Goal: Transaction & Acquisition: Book appointment/travel/reservation

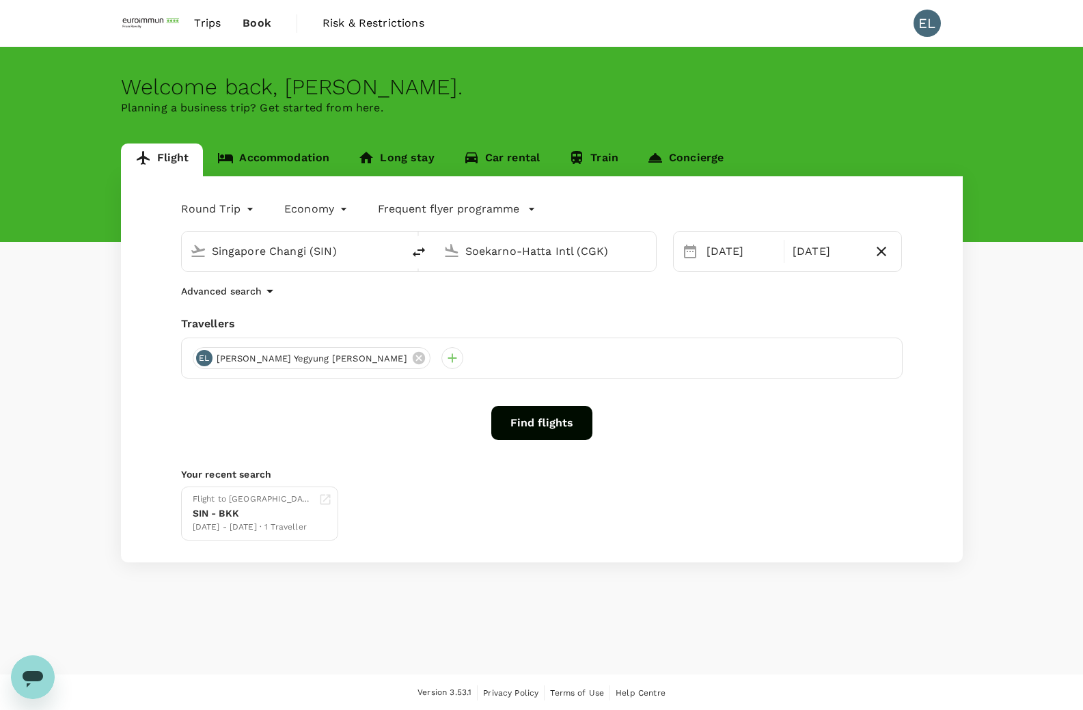
click at [608, 252] on input "Soekarno-Hatta Intl (CGK)" at bounding box center [546, 251] width 162 height 21
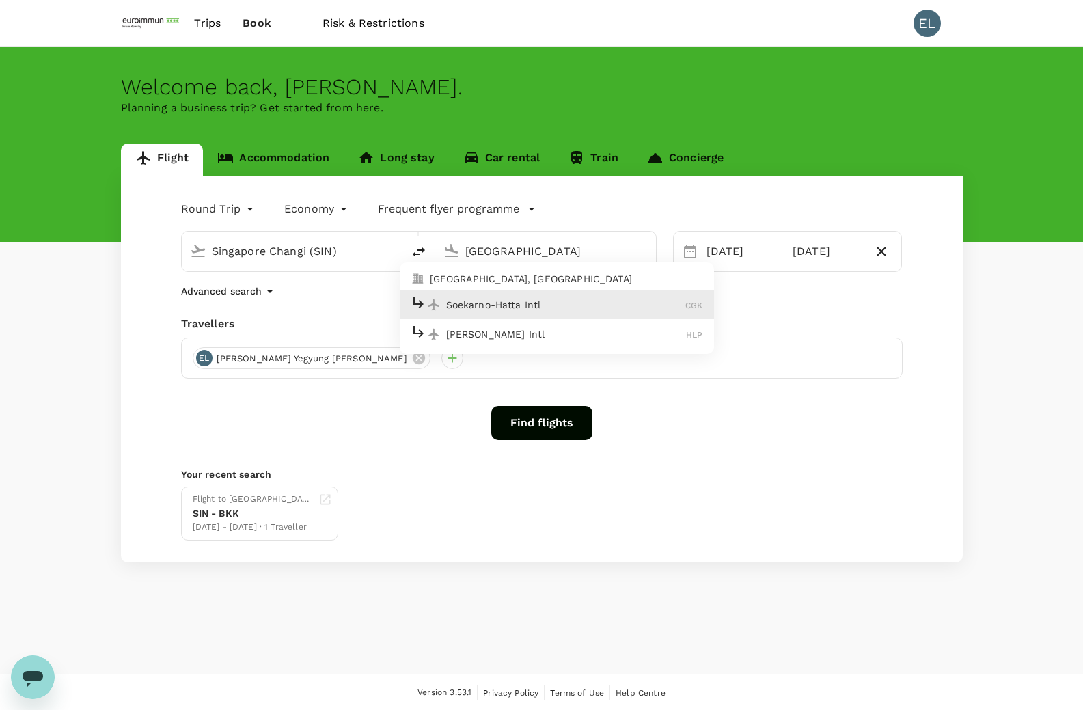
click at [582, 301] on p "Soekarno-Hatta Intl" at bounding box center [566, 305] width 240 height 14
type input "Soekarno-Hatta Intl (CGK)"
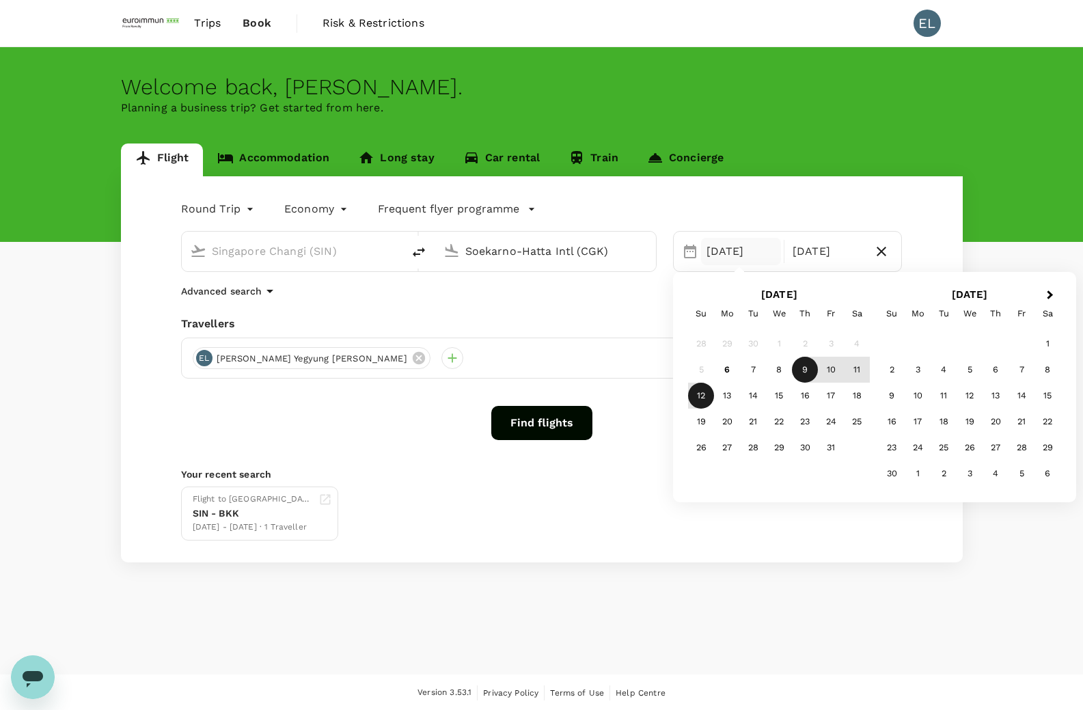
click at [802, 368] on div "9" at bounding box center [805, 370] width 26 height 26
click at [695, 394] on div "12" at bounding box center [701, 396] width 26 height 26
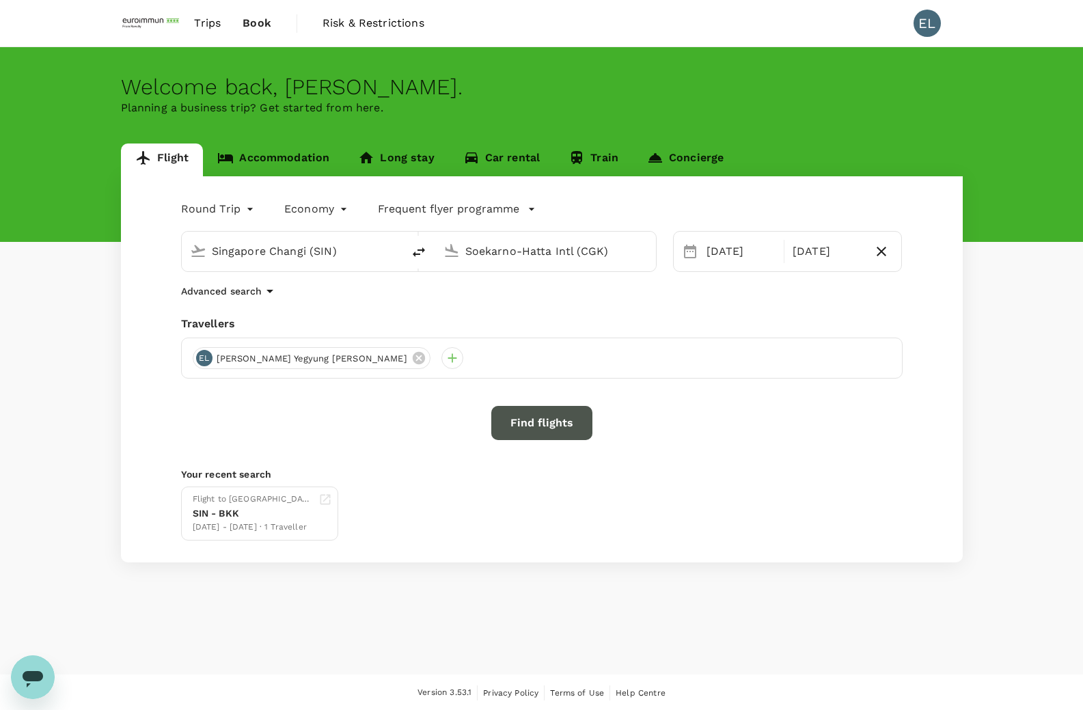
click at [541, 427] on button "Find flights" at bounding box center [541, 423] width 101 height 34
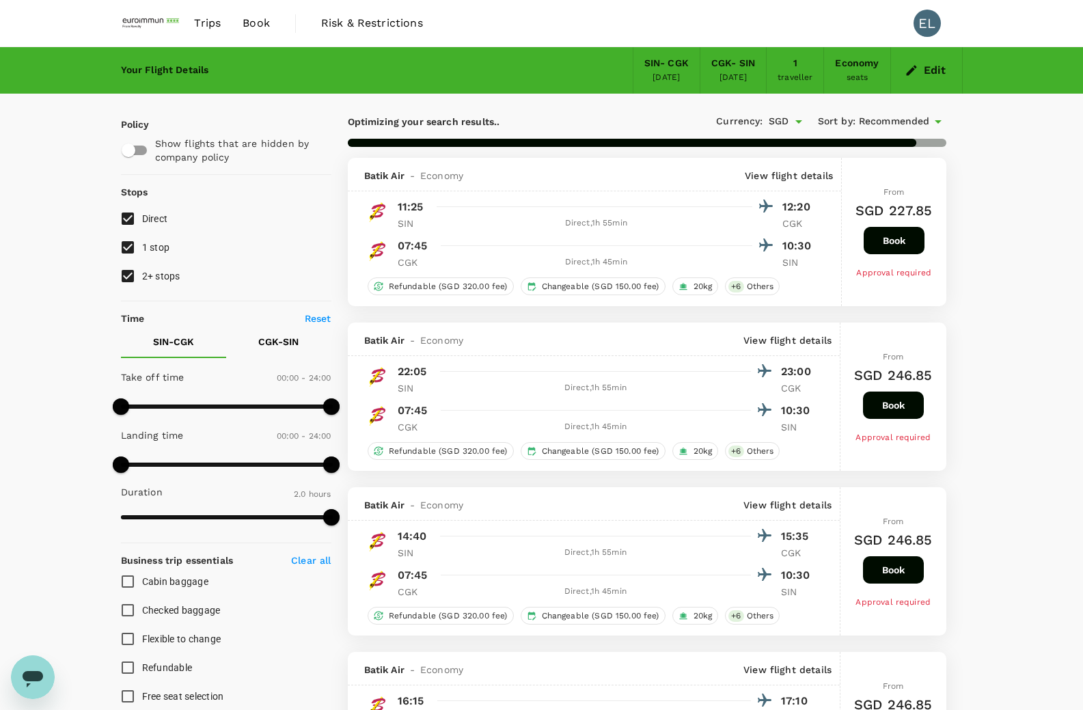
click at [129, 242] on input "1 stop" at bounding box center [127, 247] width 29 height 29
checkbox input "false"
click at [128, 276] on input "2+ stops" at bounding box center [127, 276] width 29 height 29
checkbox input "false"
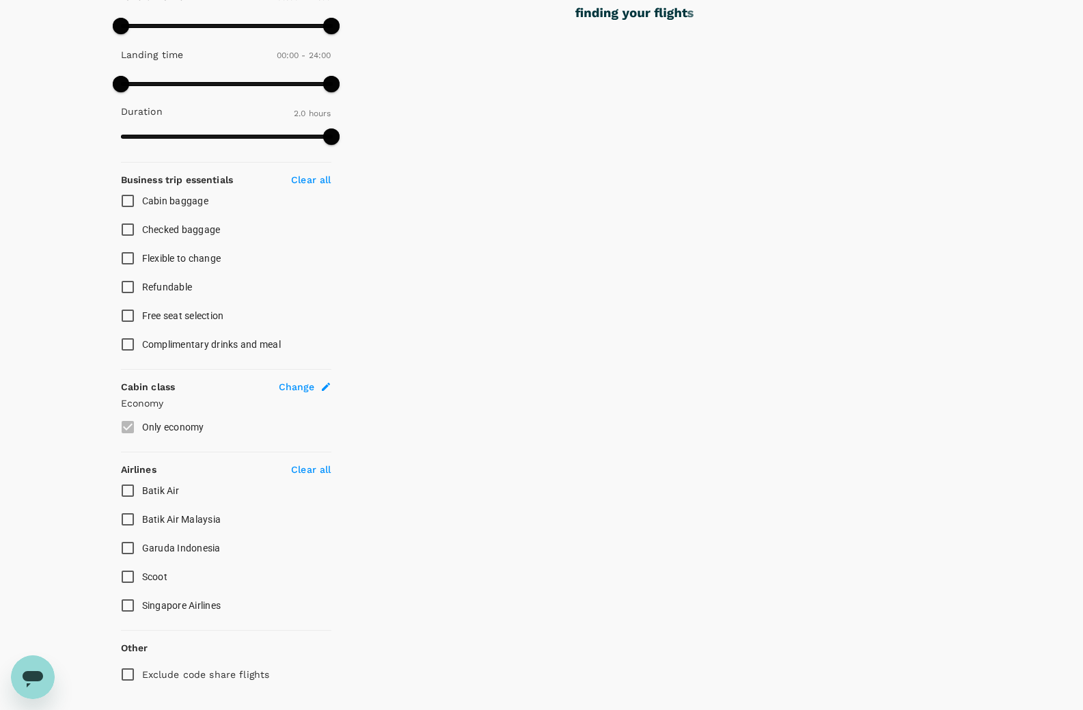
scroll to position [418, 0]
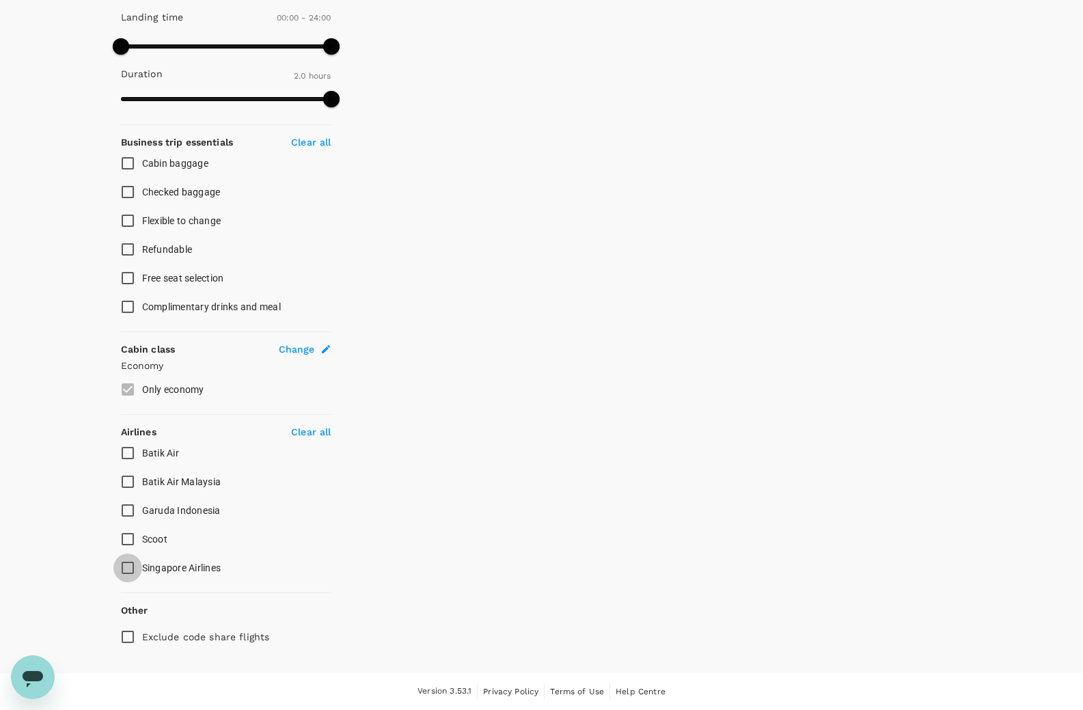
click at [131, 562] on input "Singapore Airlines" at bounding box center [127, 568] width 29 height 29
checkbox input "true"
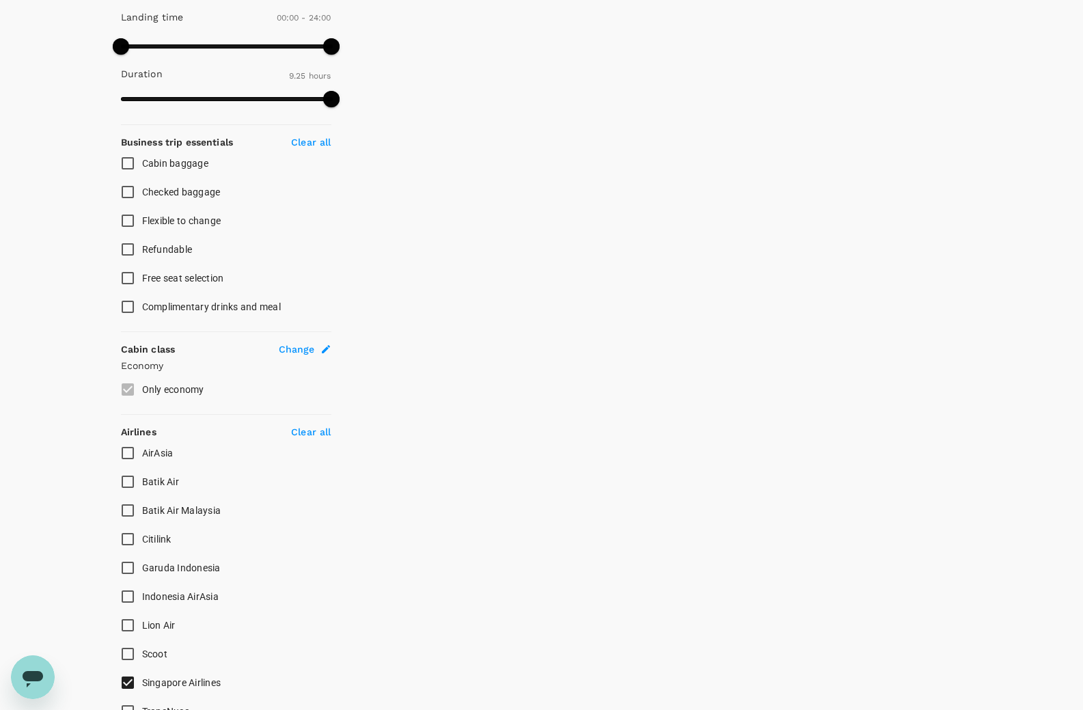
type input "565"
checkbox input "false"
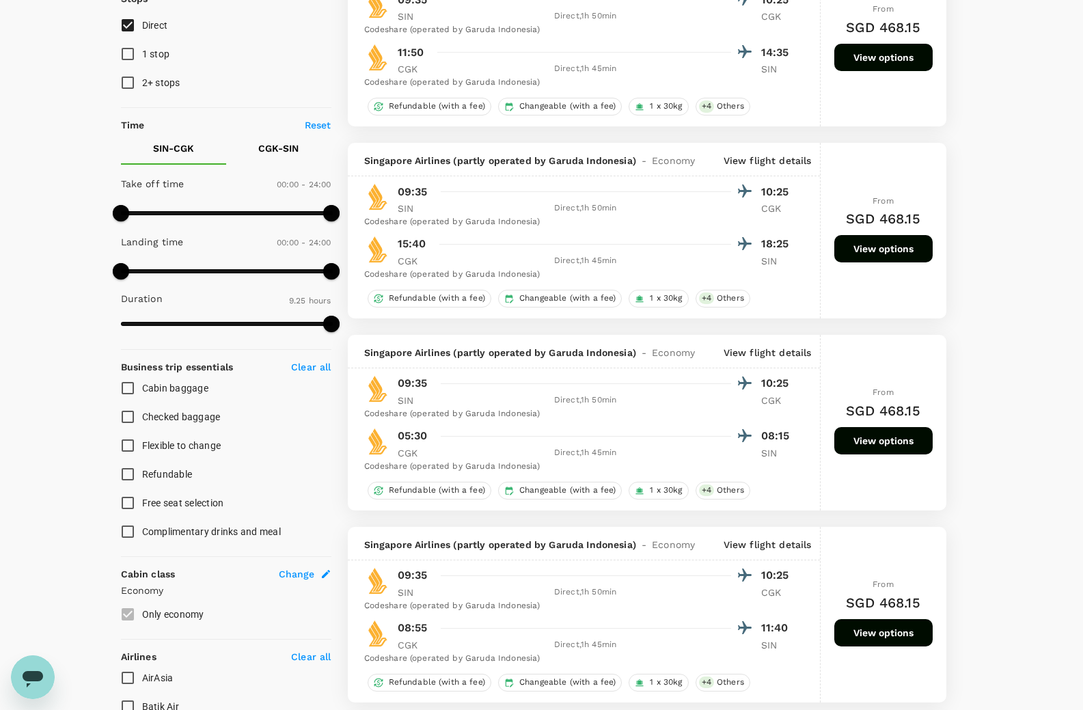
scroll to position [0, 0]
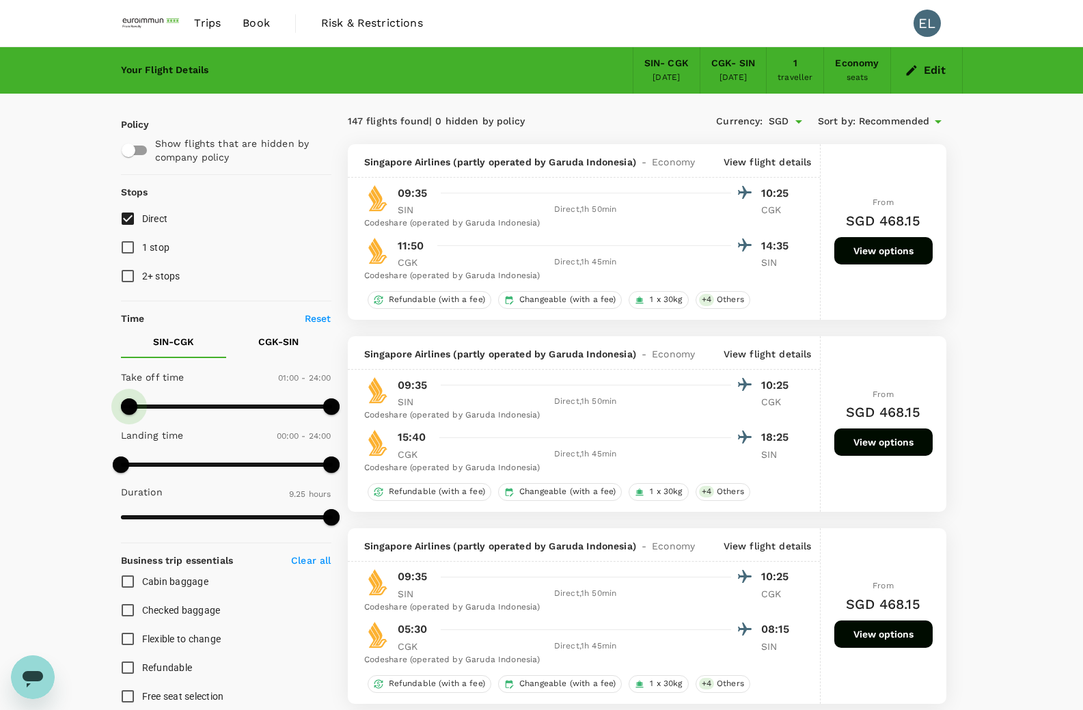
click at [131, 406] on span at bounding box center [129, 406] width 16 height 16
click at [137, 406] on span at bounding box center [129, 406] width 16 height 16
click at [177, 408] on span at bounding box center [226, 406] width 211 height 21
click at [193, 407] on span at bounding box center [226, 406] width 211 height 21
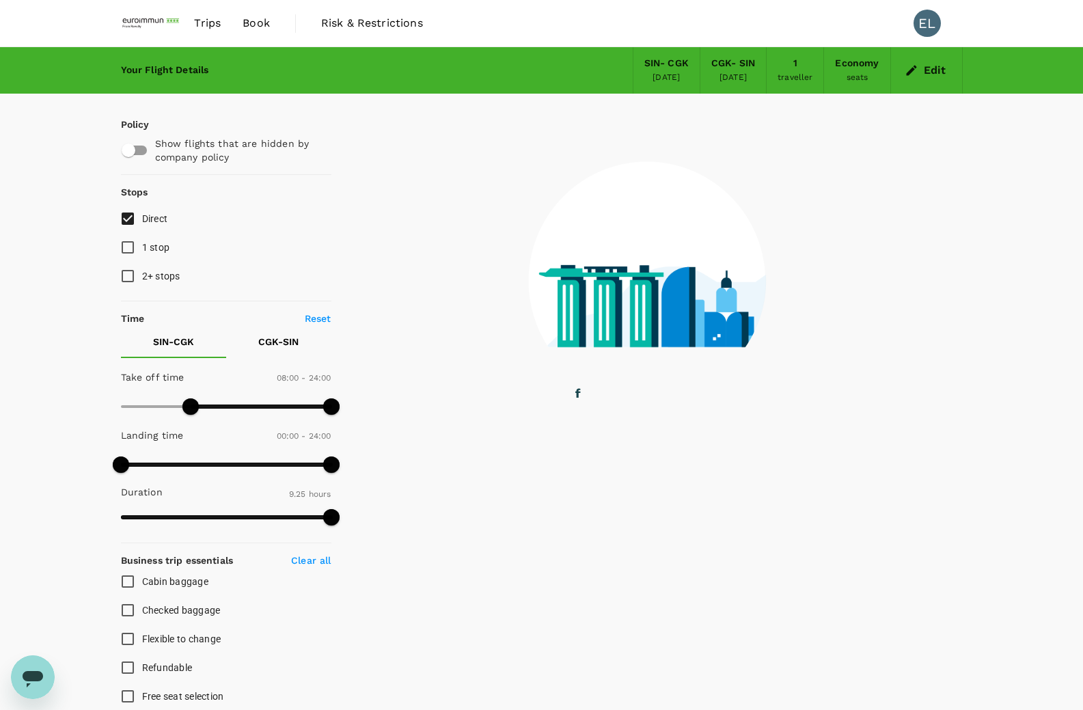
type input "540"
click at [199, 407] on span at bounding box center [190, 406] width 16 height 16
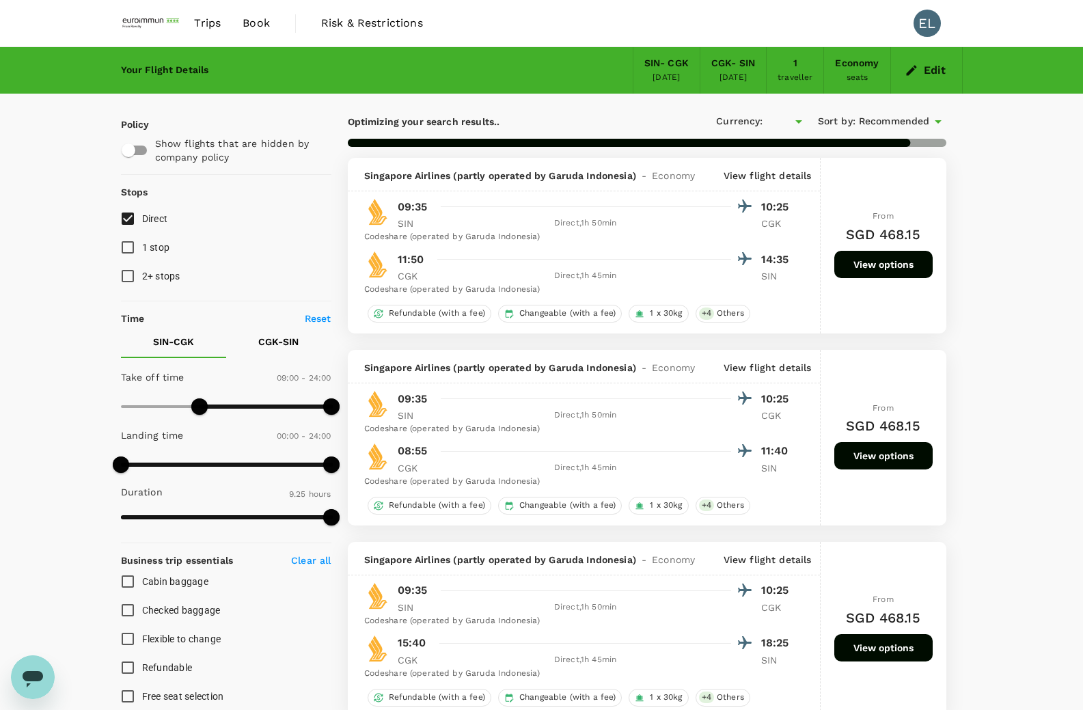
type input "SGD"
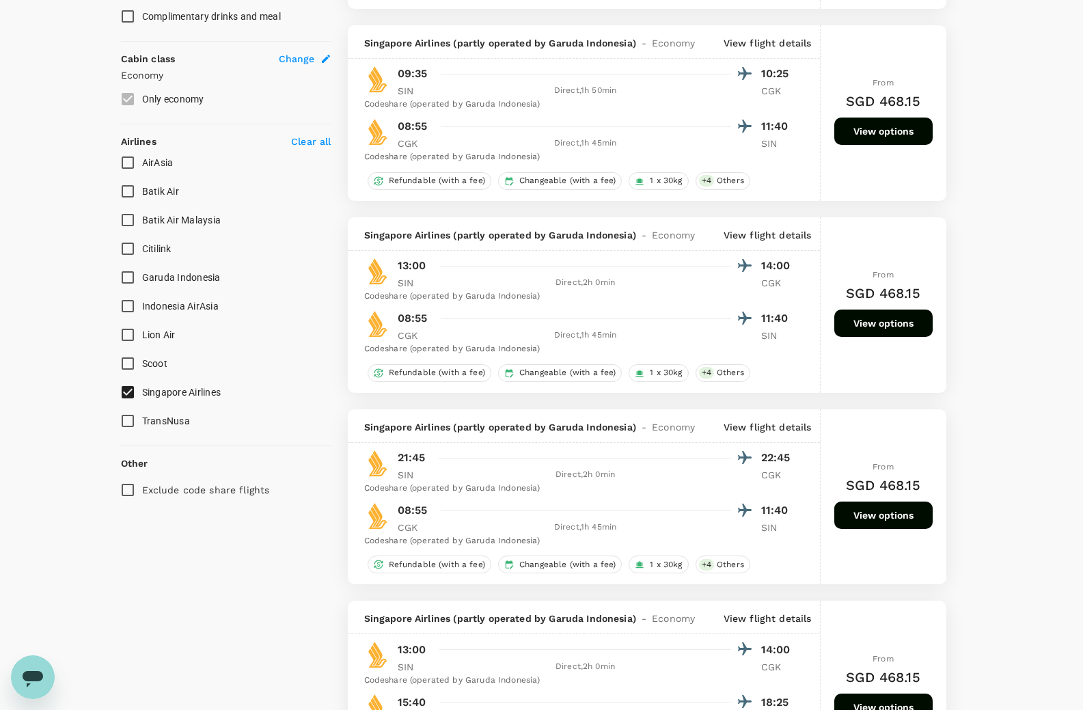
scroll to position [679, 0]
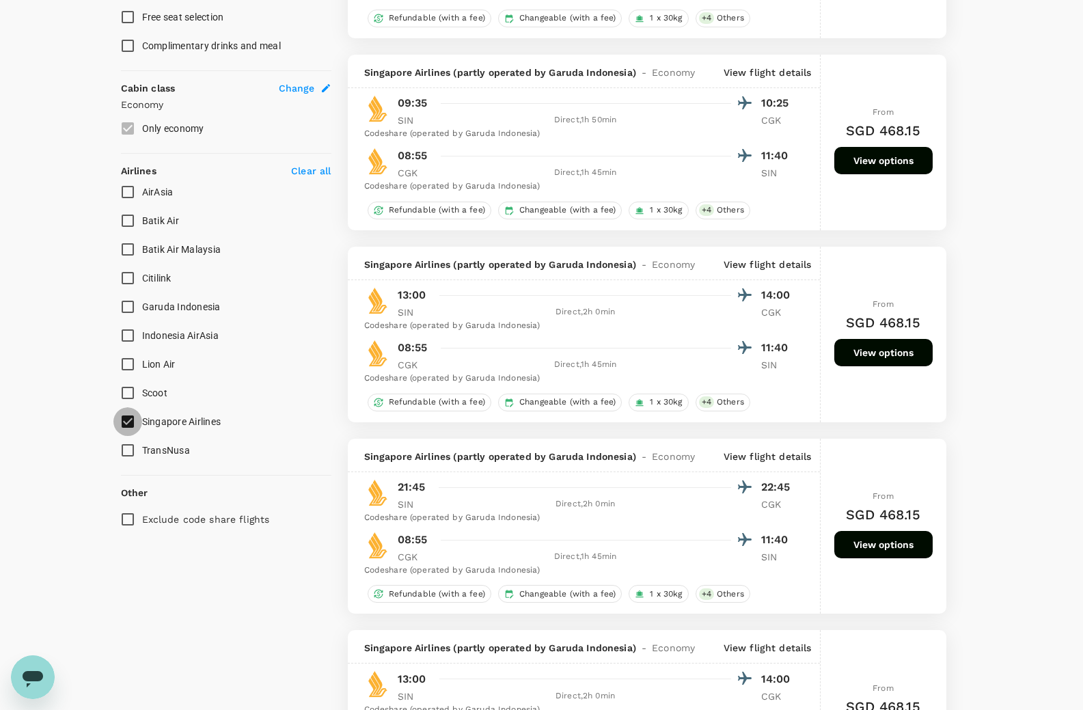
click at [128, 416] on input "Singapore Airlines" at bounding box center [127, 421] width 29 height 29
checkbox input "false"
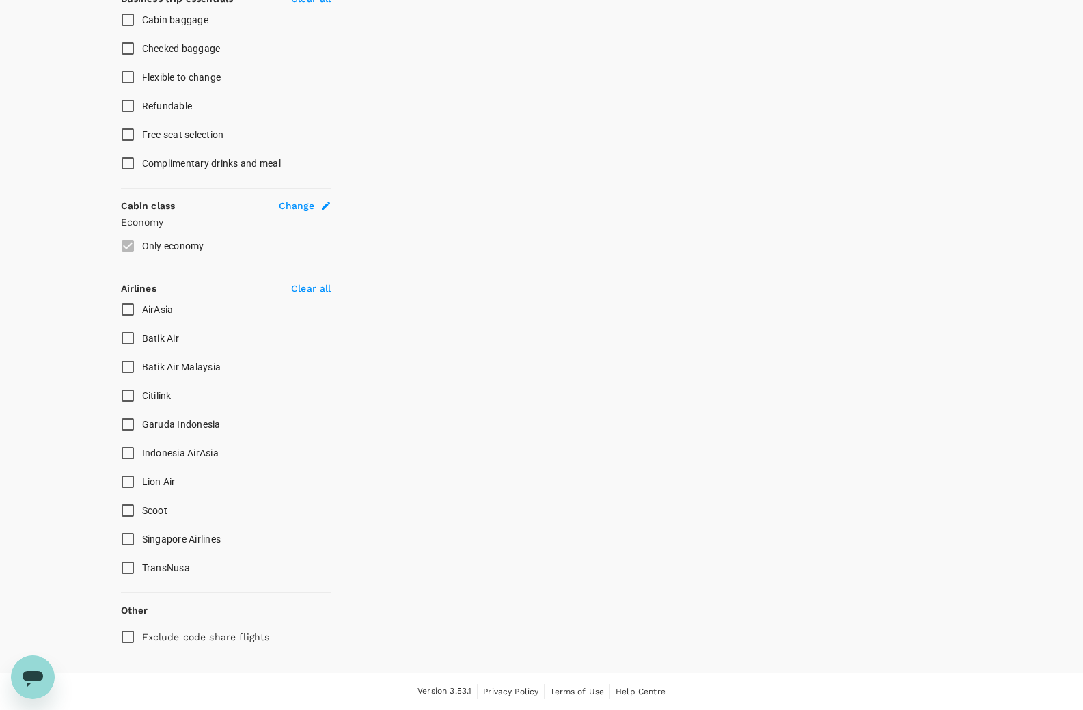
scroll to position [562, 0]
click at [126, 446] on input "Indonesia AirAsia" at bounding box center [127, 453] width 29 height 29
checkbox input "true"
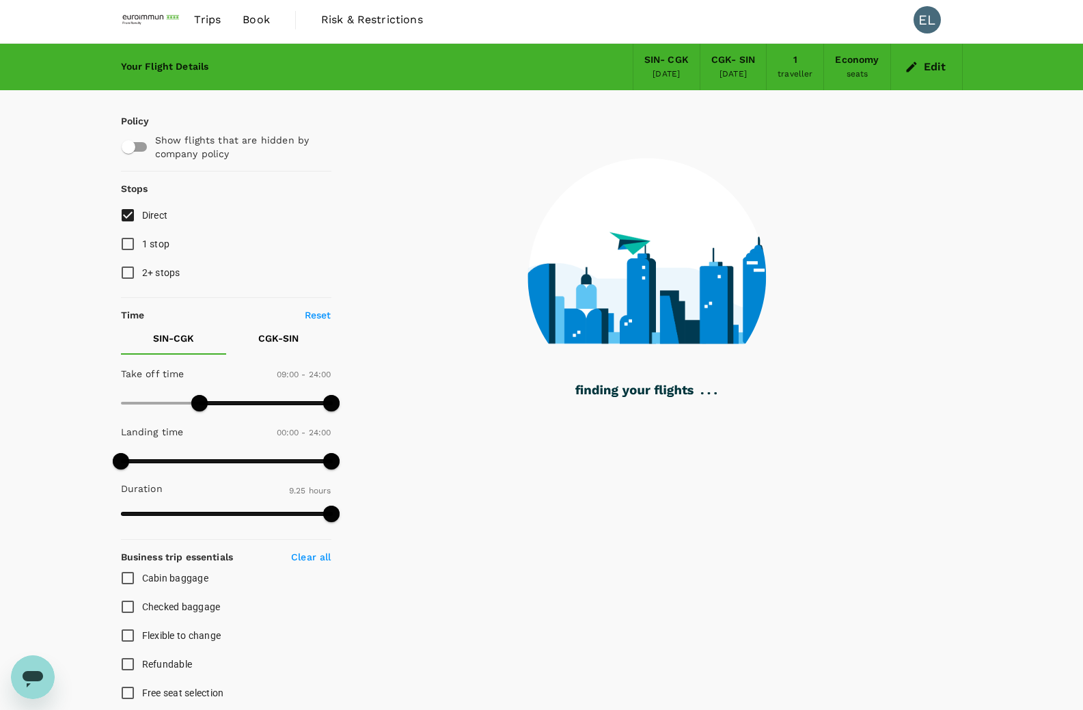
scroll to position [0, 0]
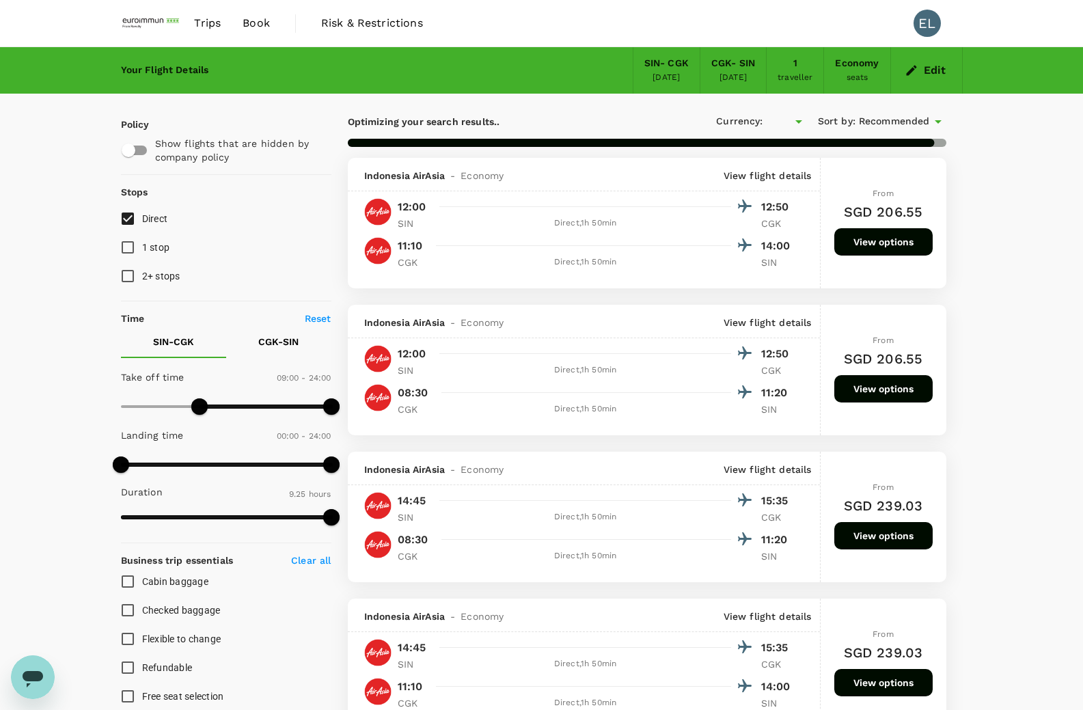
type input "SGD"
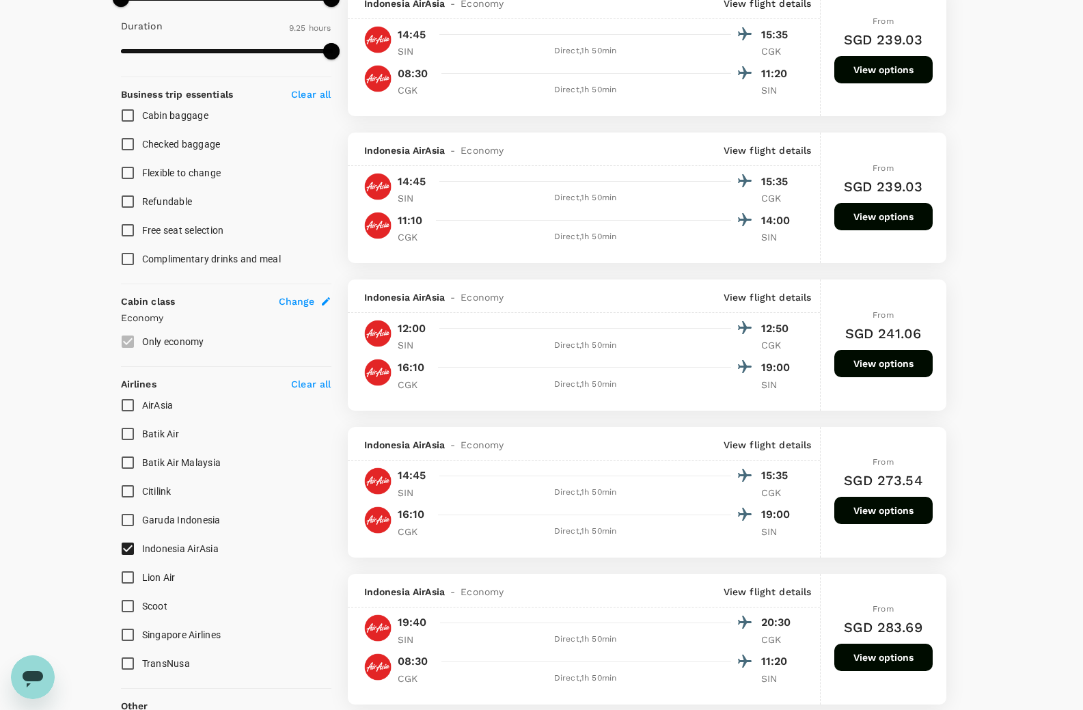
scroll to position [478, 0]
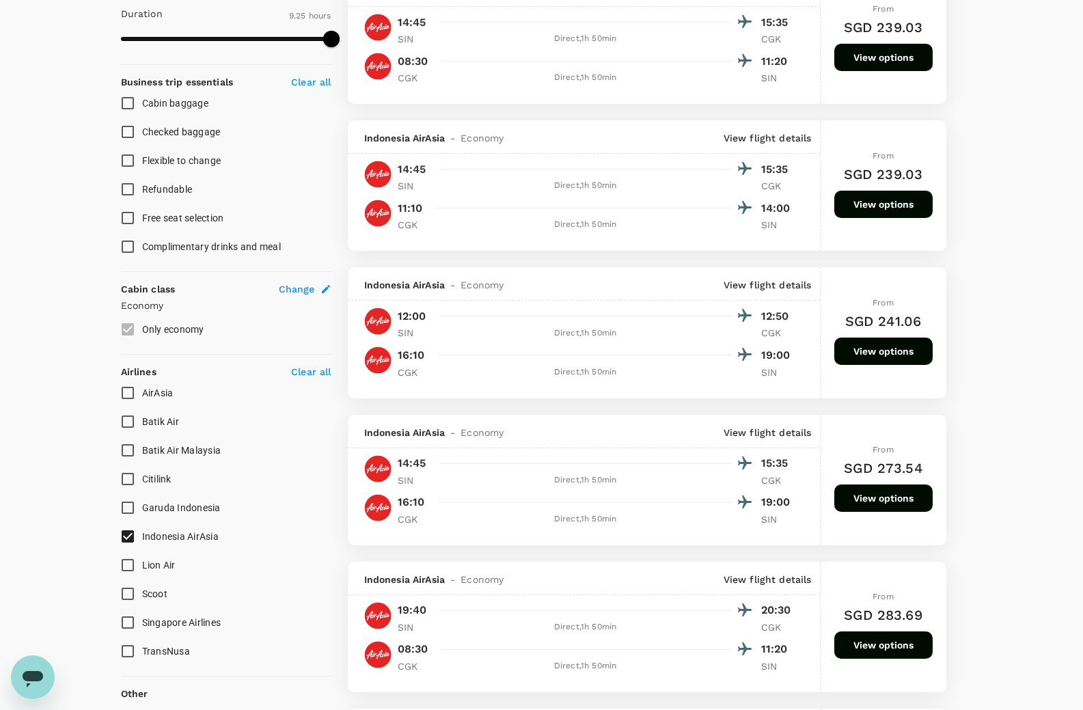
click at [131, 511] on input "Garuda Indonesia" at bounding box center [127, 507] width 29 height 29
checkbox input "true"
click at [128, 537] on input "Indonesia AirAsia" at bounding box center [127, 536] width 29 height 29
checkbox input "false"
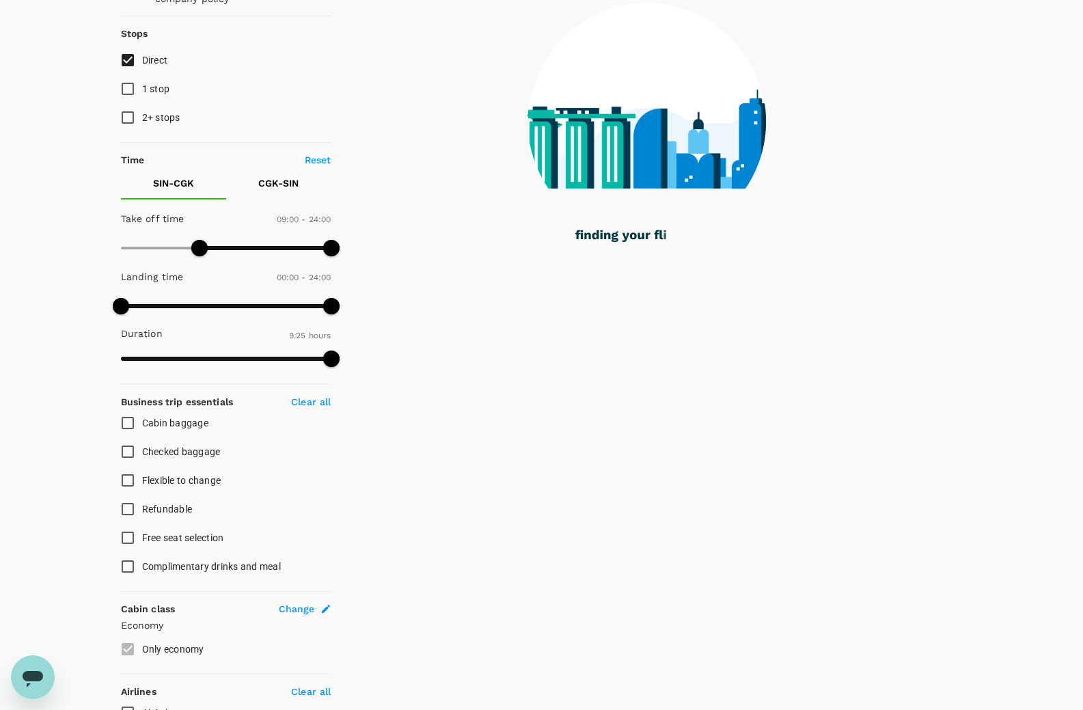
scroll to position [137, 0]
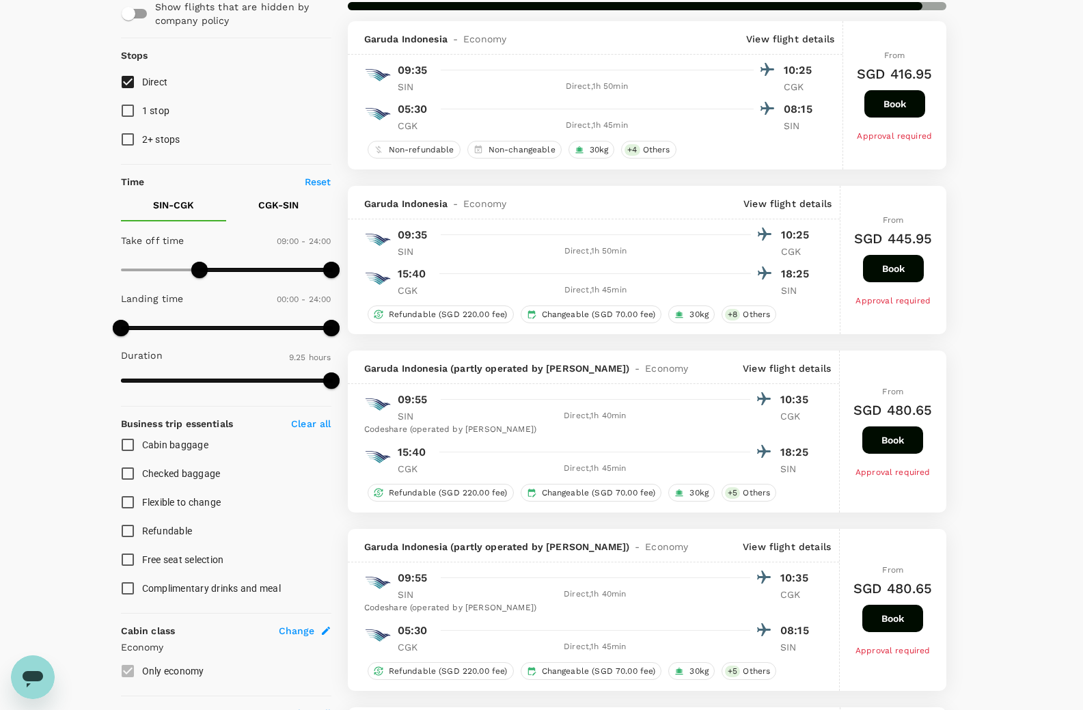
type input "SGD"
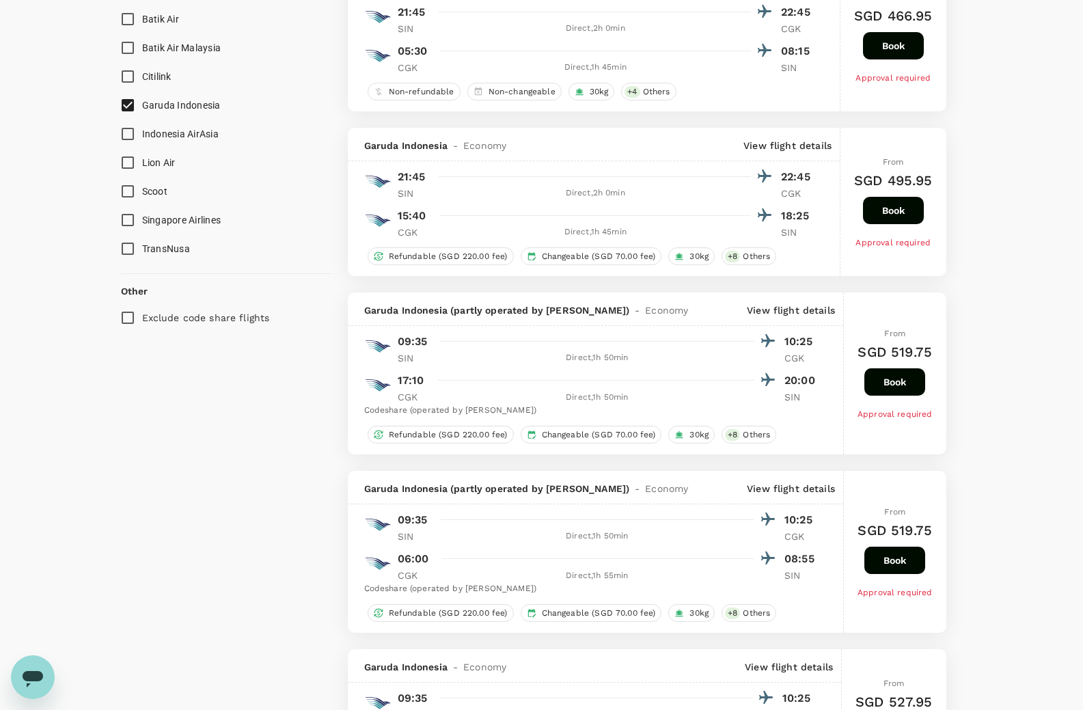
scroll to position [820, 0]
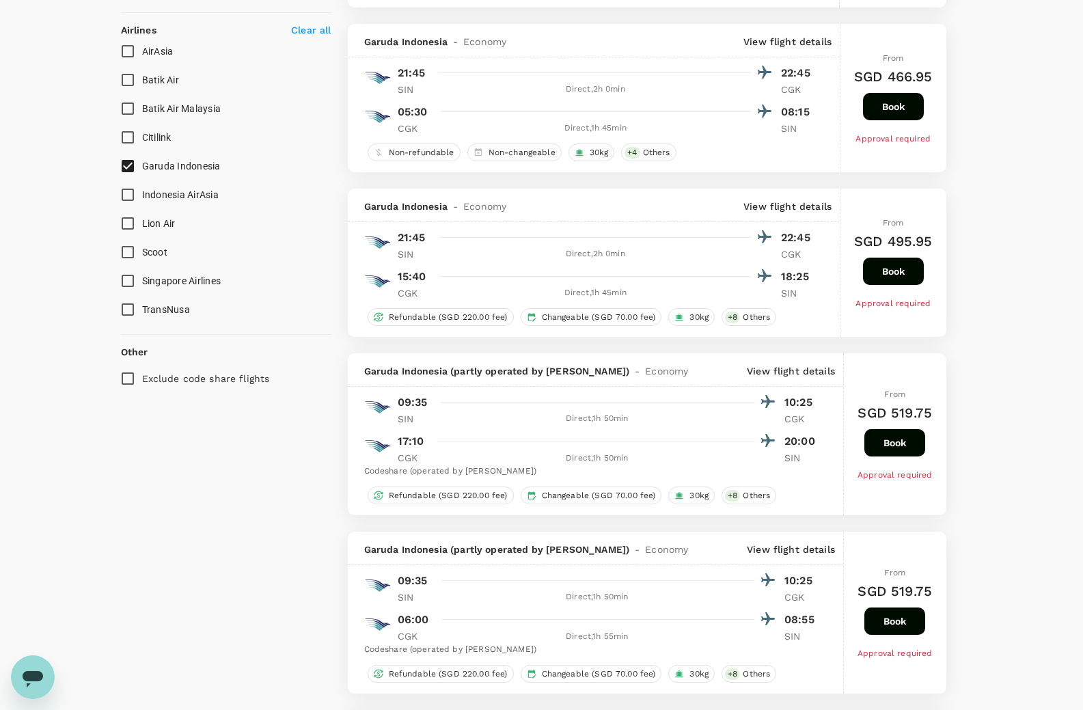
click at [124, 280] on input "Singapore Airlines" at bounding box center [127, 281] width 29 height 29
checkbox input "true"
click at [128, 161] on input "Garuda Indonesia" at bounding box center [127, 166] width 29 height 29
checkbox input "false"
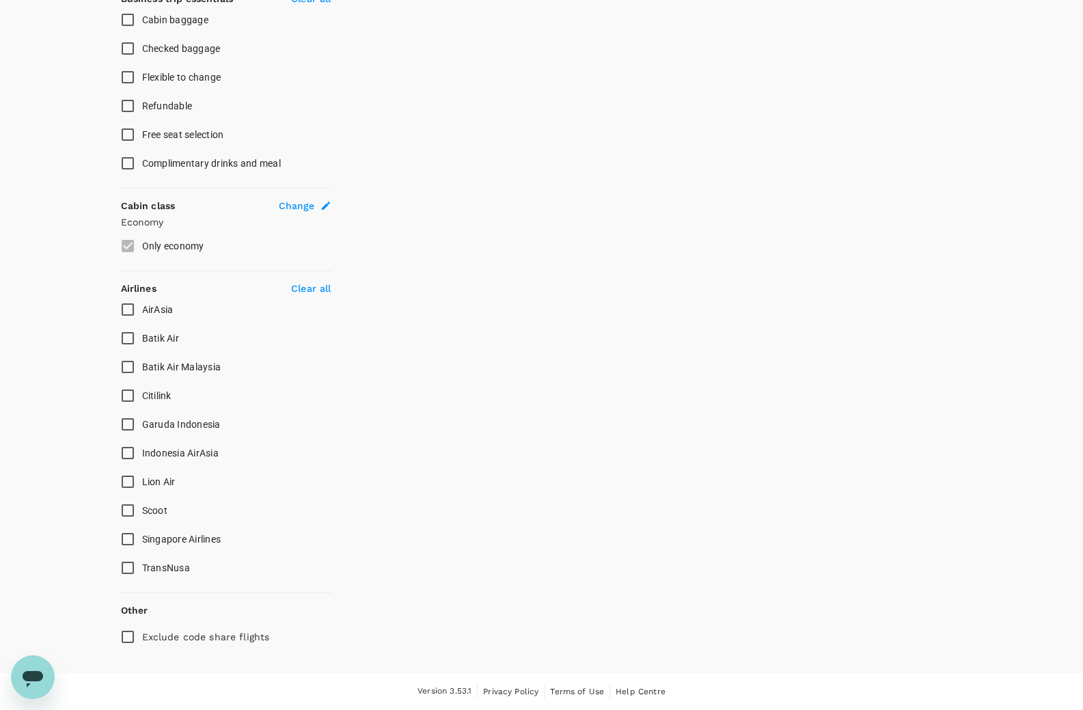
scroll to position [562, 0]
click at [133, 535] on input "Singapore Airlines" at bounding box center [127, 539] width 29 height 29
checkbox input "true"
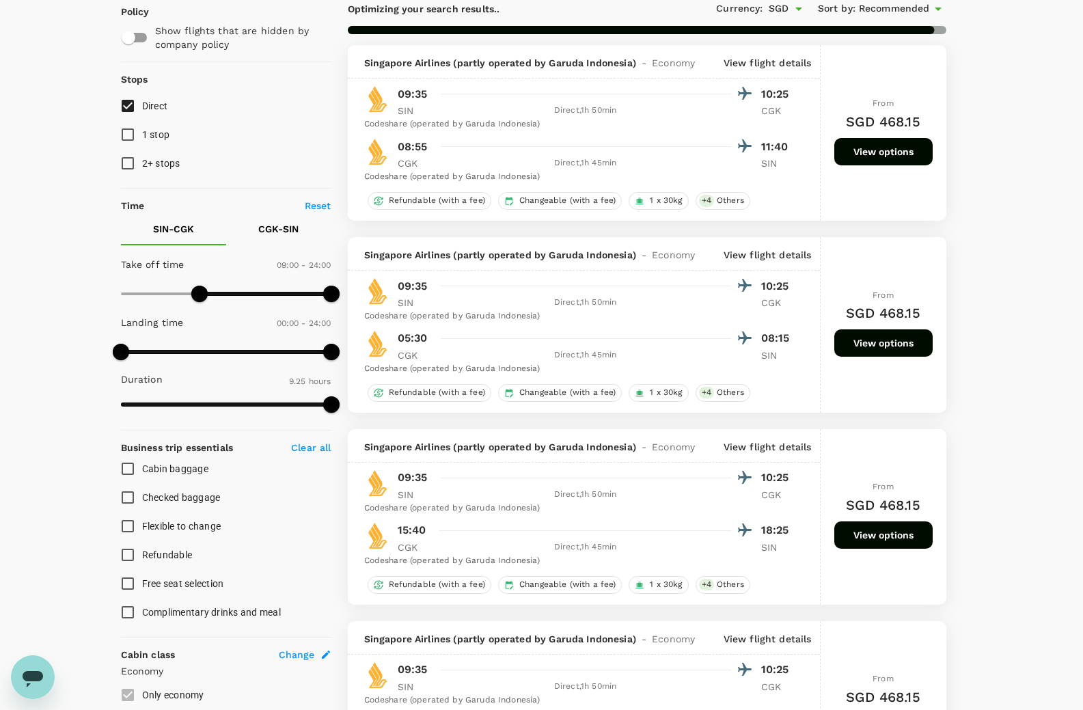
scroll to position [68, 0]
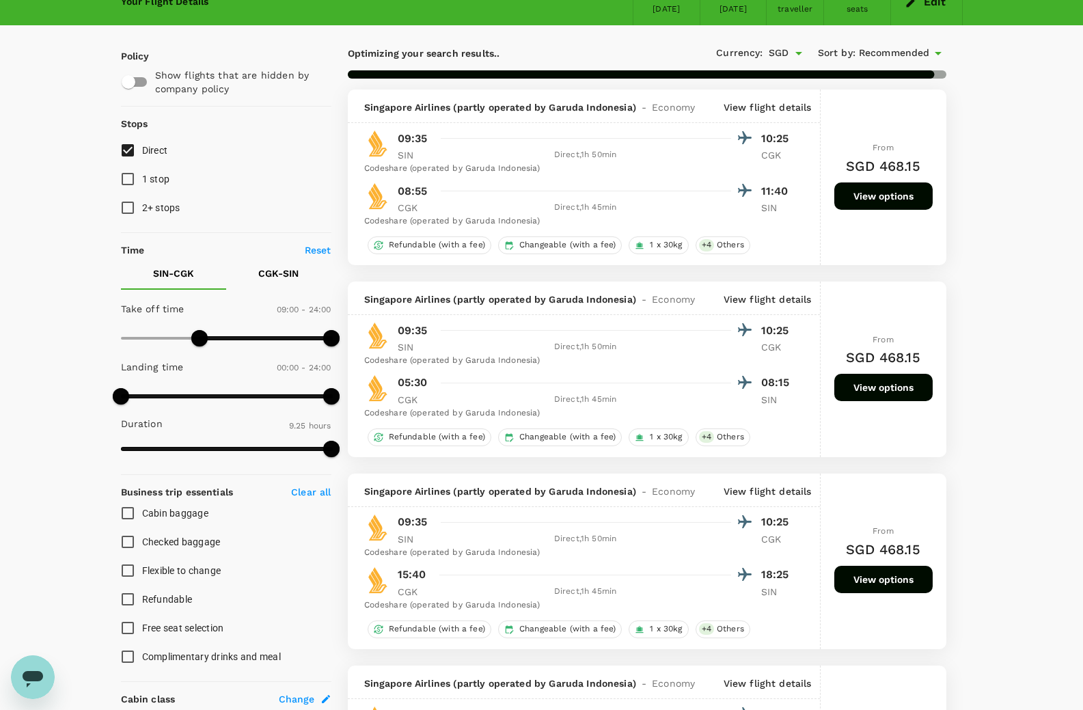
click at [273, 280] on p "CGK - SIN" at bounding box center [278, 274] width 40 height 14
click at [204, 397] on span at bounding box center [226, 396] width 211 height 21
click at [255, 394] on span at bounding box center [226, 396] width 211 height 21
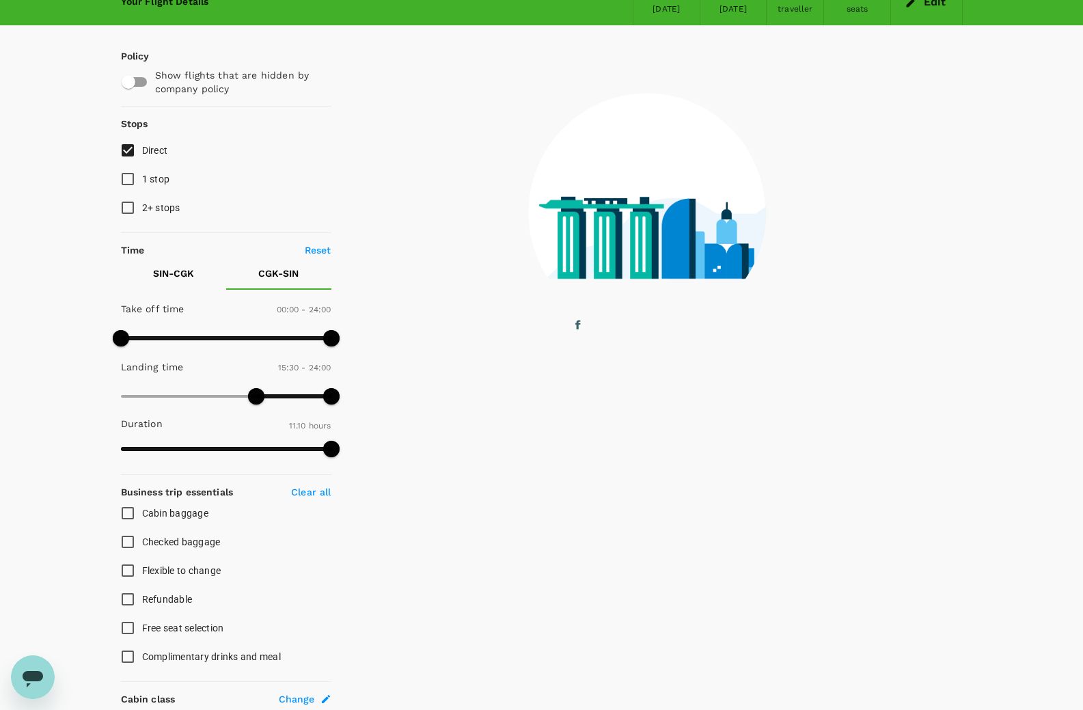
click at [226, 398] on span at bounding box center [226, 396] width 211 height 21
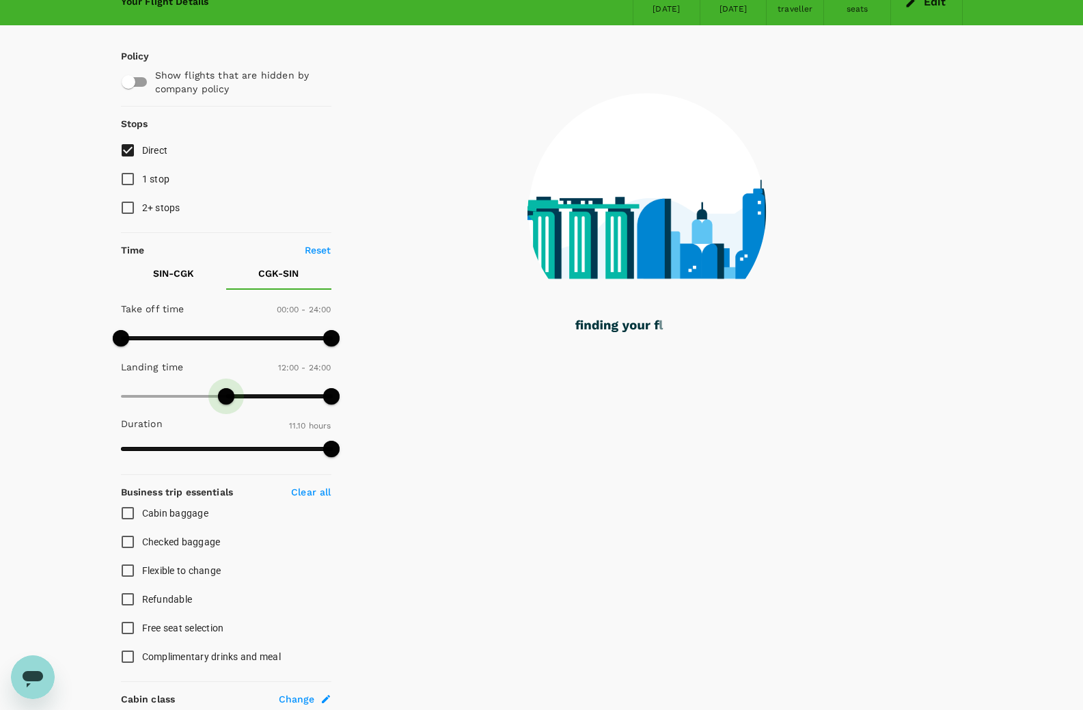
type input "0"
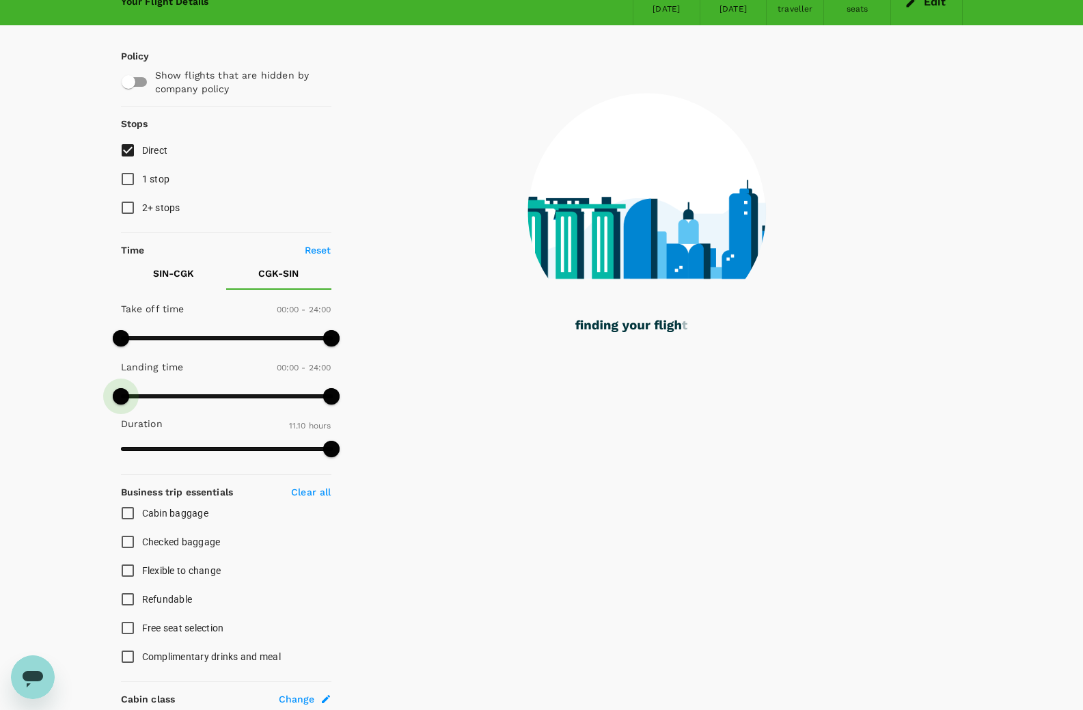
drag, startPoint x: 226, startPoint y: 401, endPoint x: 101, endPoint y: 396, distance: 124.5
click at [101, 396] on div "Your Flight Details SIN - CGK 09 Oct 2025 CGK - SIN 12 Oct 2025 1 traveller Eco…" at bounding box center [541, 573] width 1083 height 1188
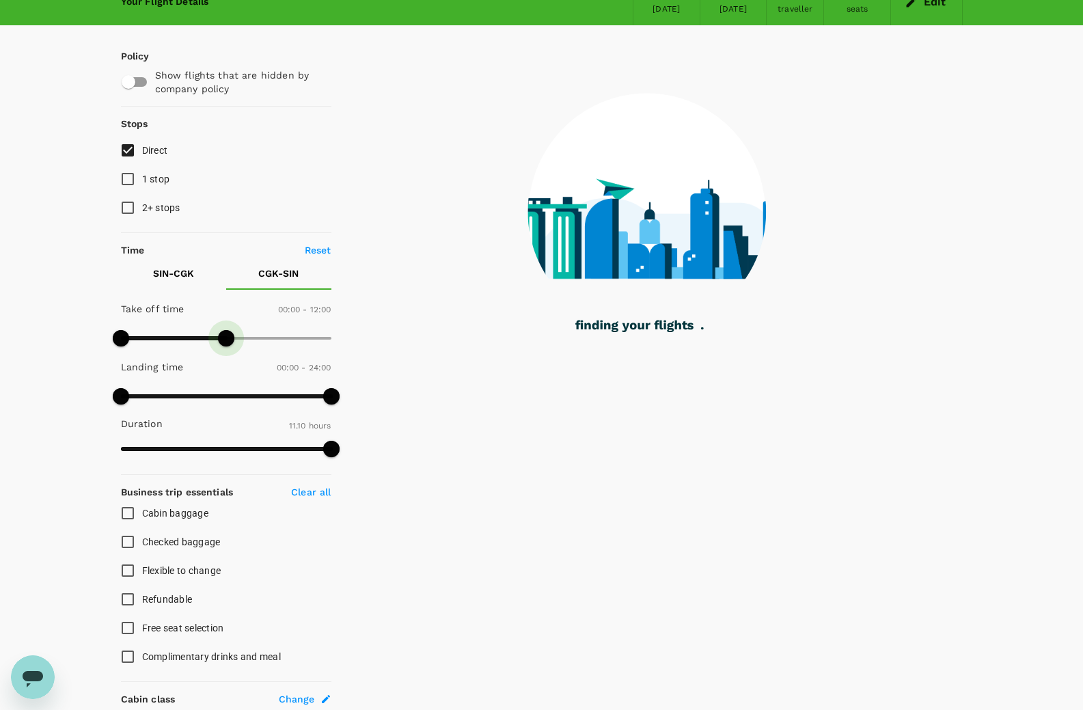
click at [228, 339] on span at bounding box center [174, 338] width 107 height 4
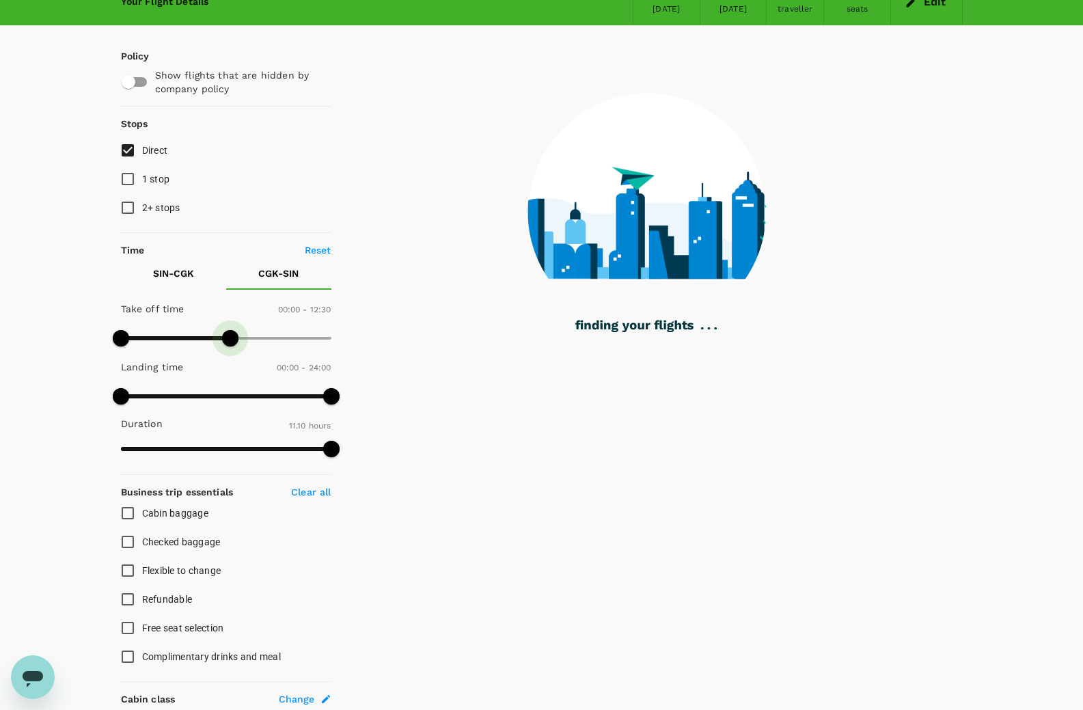
type input "1440"
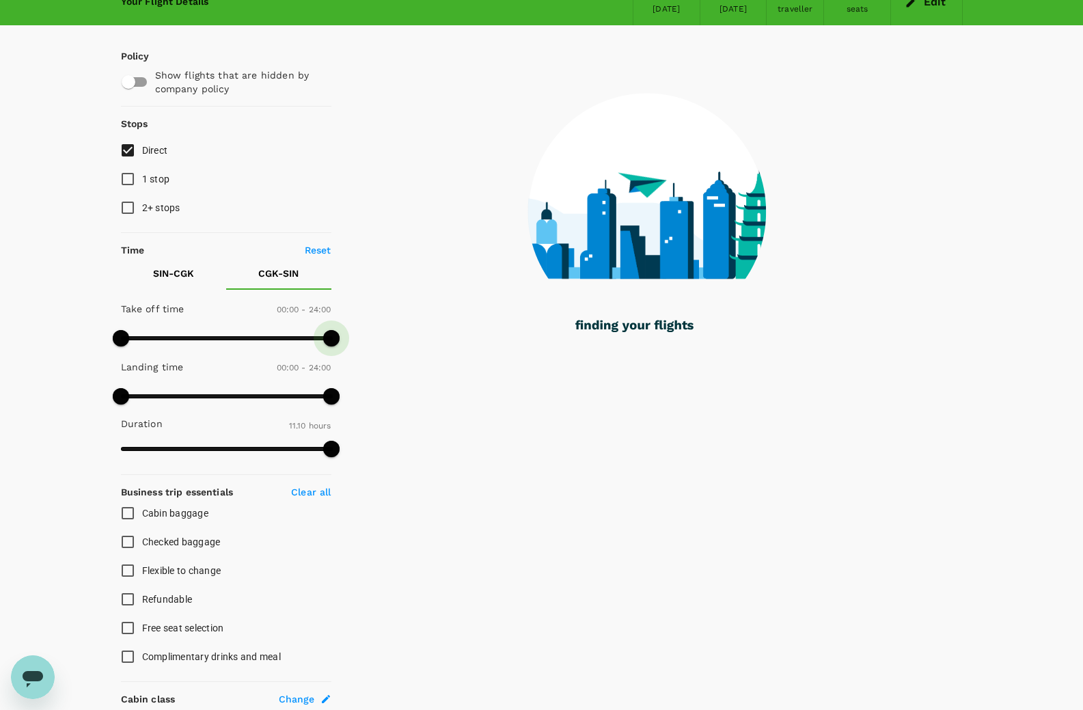
drag, startPoint x: 232, startPoint y: 336, endPoint x: 360, endPoint y: 331, distance: 127.9
click at [360, 331] on div "Policy Show flights that are hidden by company policy Stops Direct 1 stop 2+ st…" at bounding box center [542, 585] width 842 height 1120
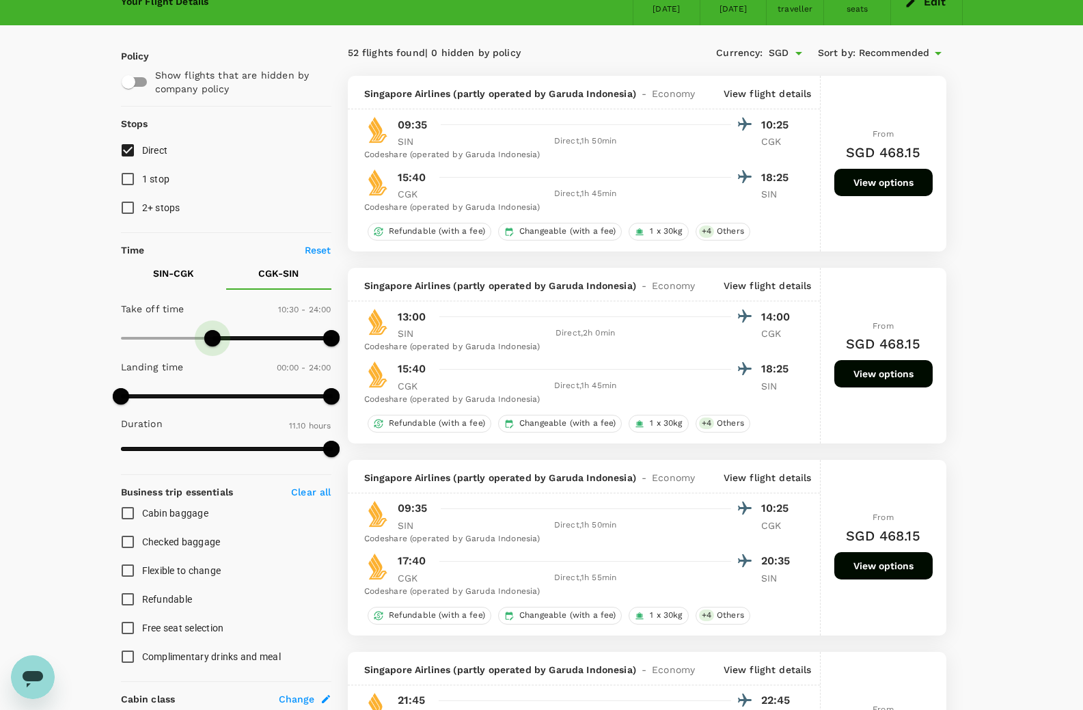
drag, startPoint x: 213, startPoint y: 334, endPoint x: 252, endPoint y: 334, distance: 39.0
click at [221, 334] on span at bounding box center [212, 338] width 16 height 16
click at [234, 337] on span at bounding box center [226, 338] width 211 height 21
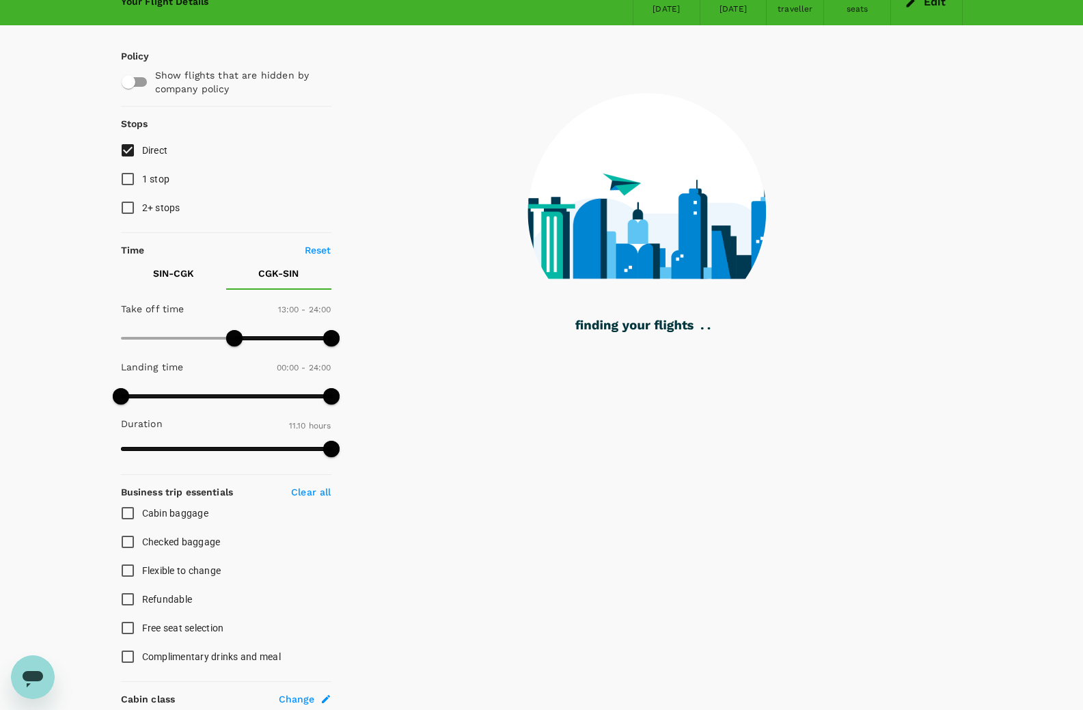
type input "960"
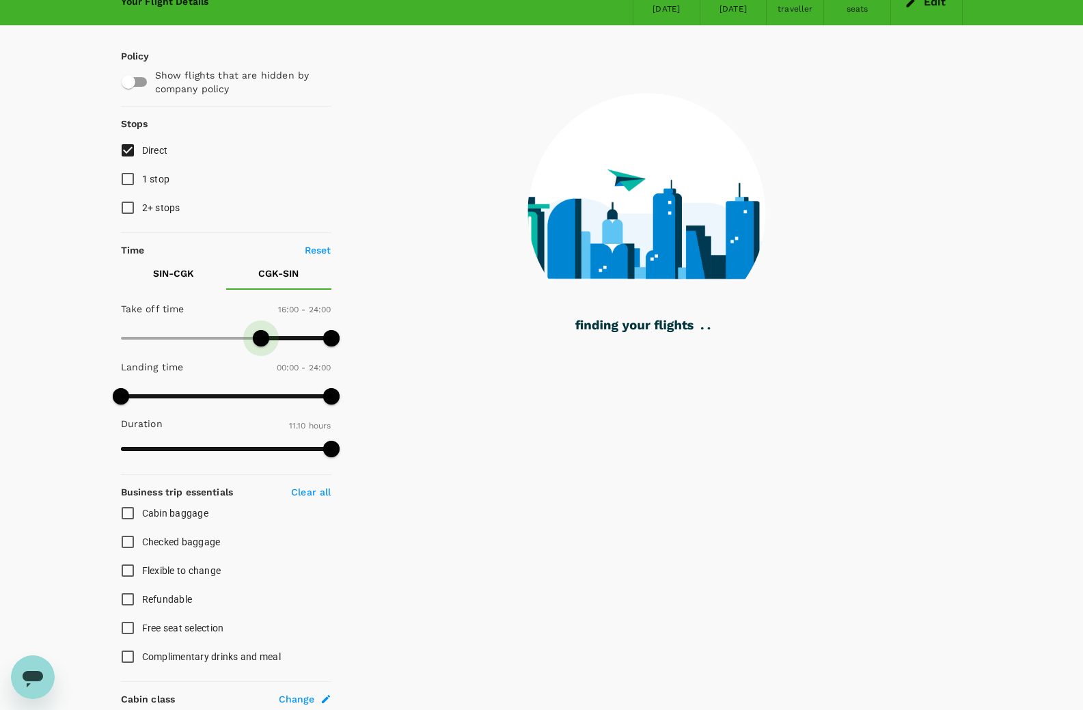
click at [259, 336] on span at bounding box center [226, 338] width 211 height 21
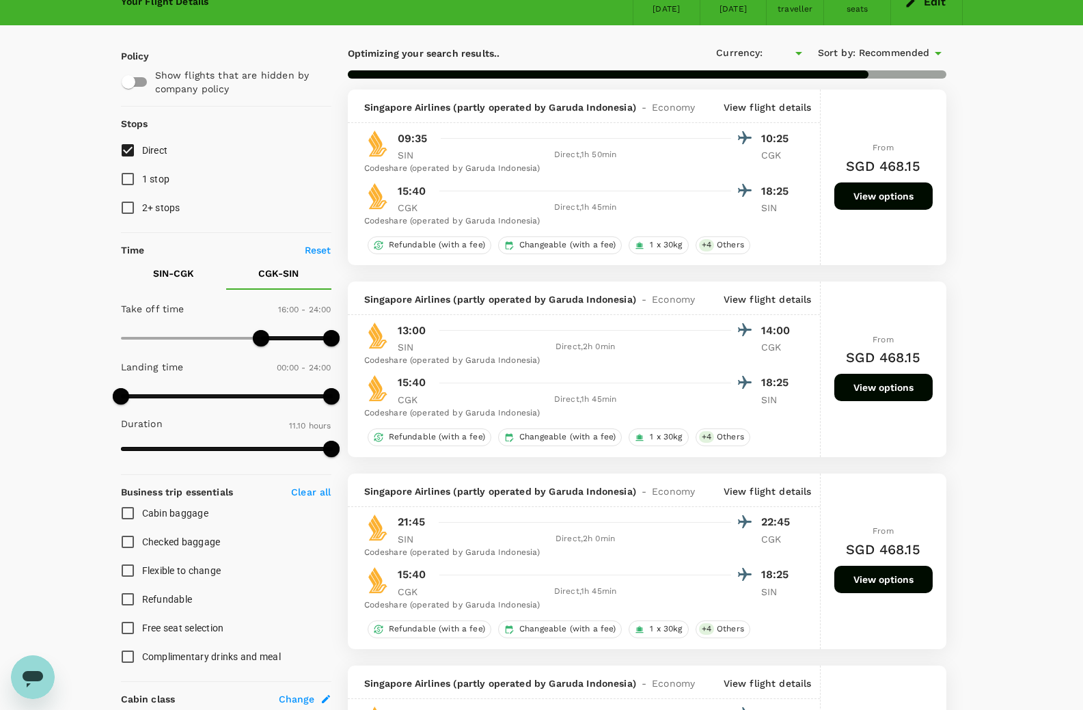
type input "SGD"
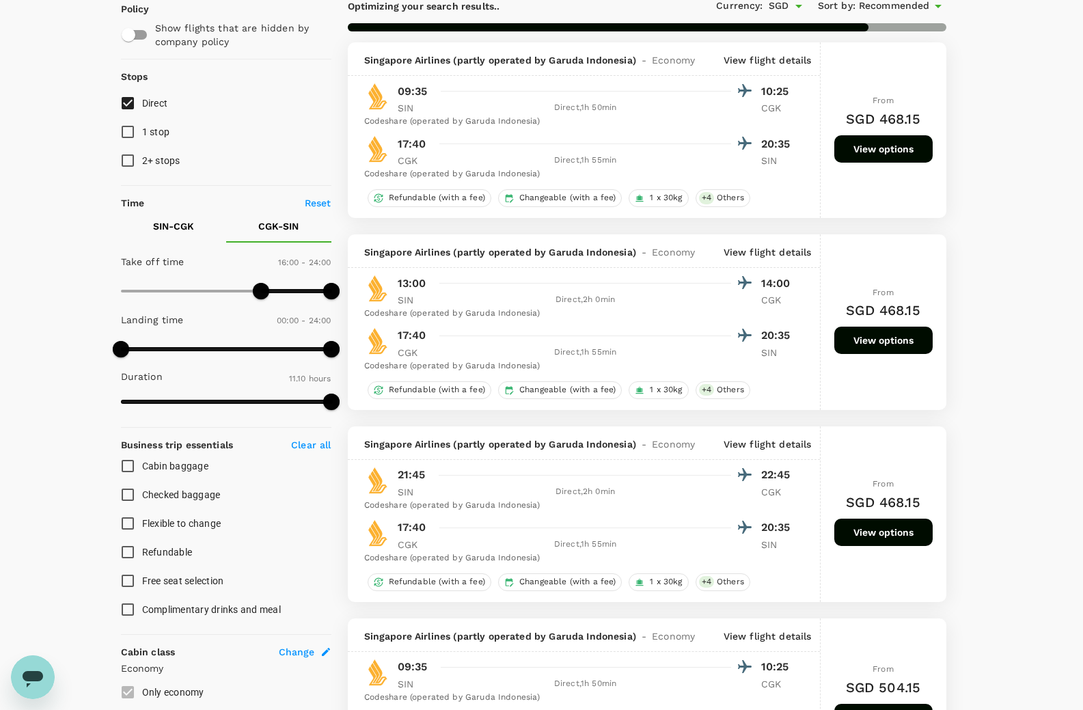
scroll to position [0, 0]
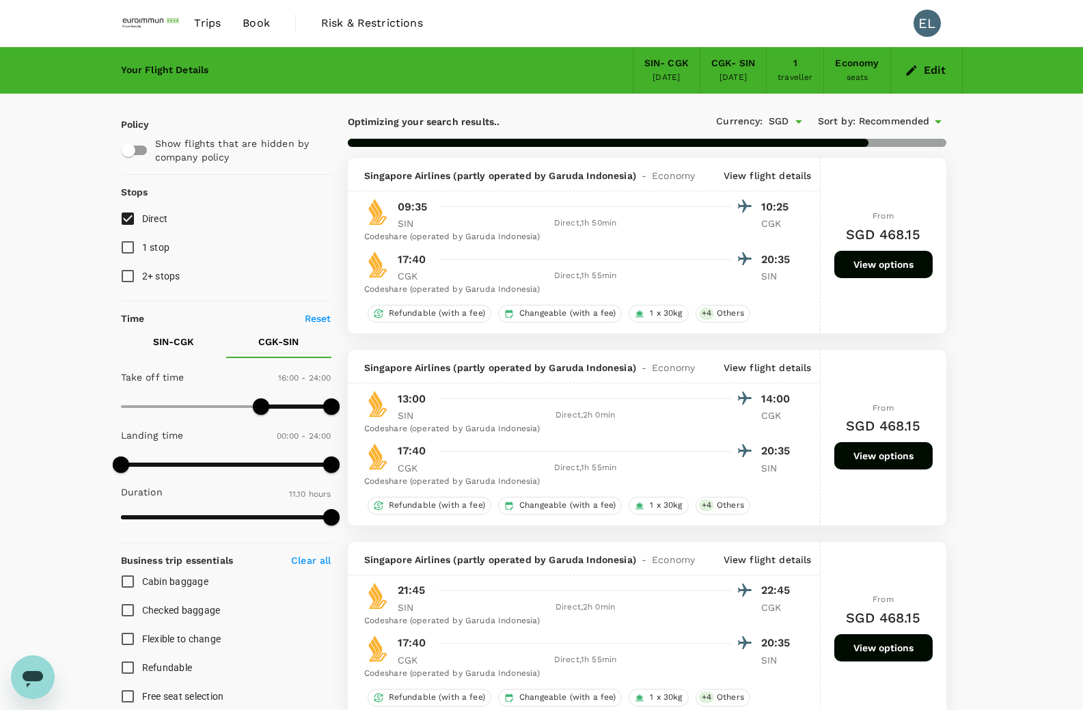
type input "840"
click at [244, 401] on span at bounding box center [226, 406] width 211 height 21
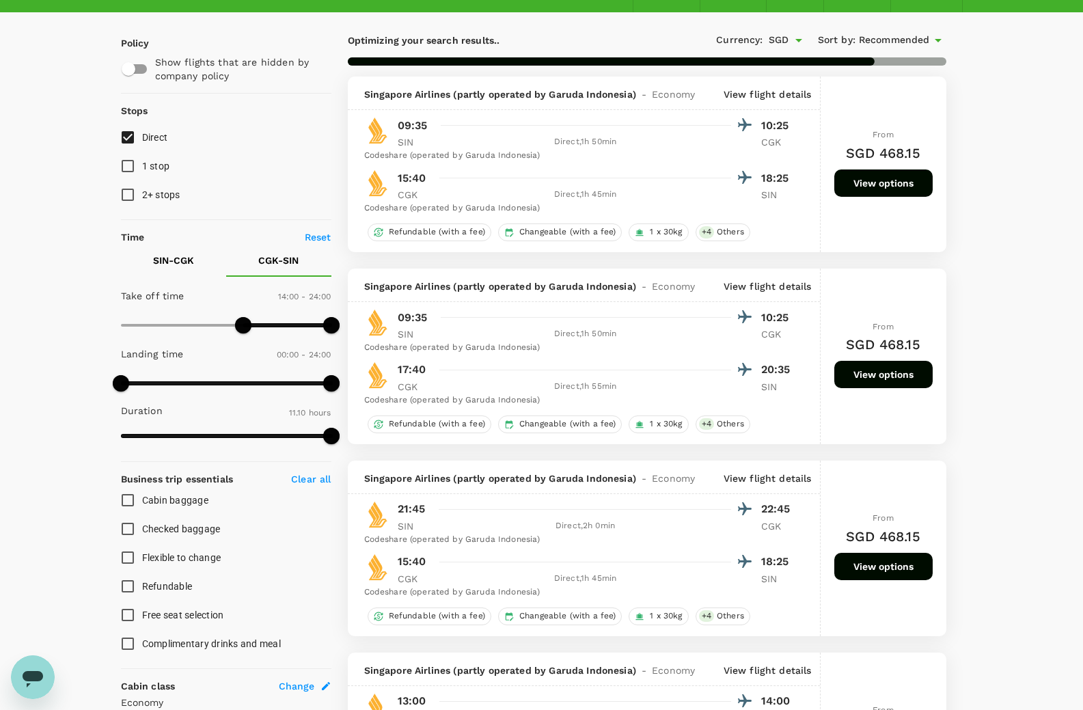
scroll to position [68, 0]
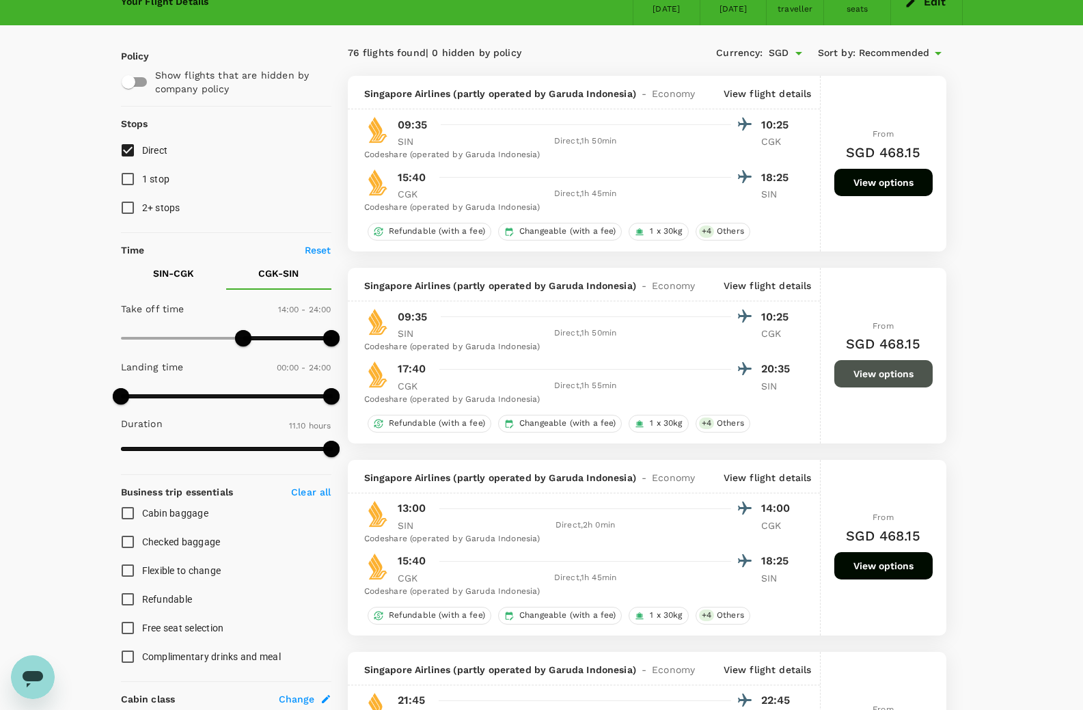
click at [894, 376] on button "View options" at bounding box center [884, 373] width 98 height 27
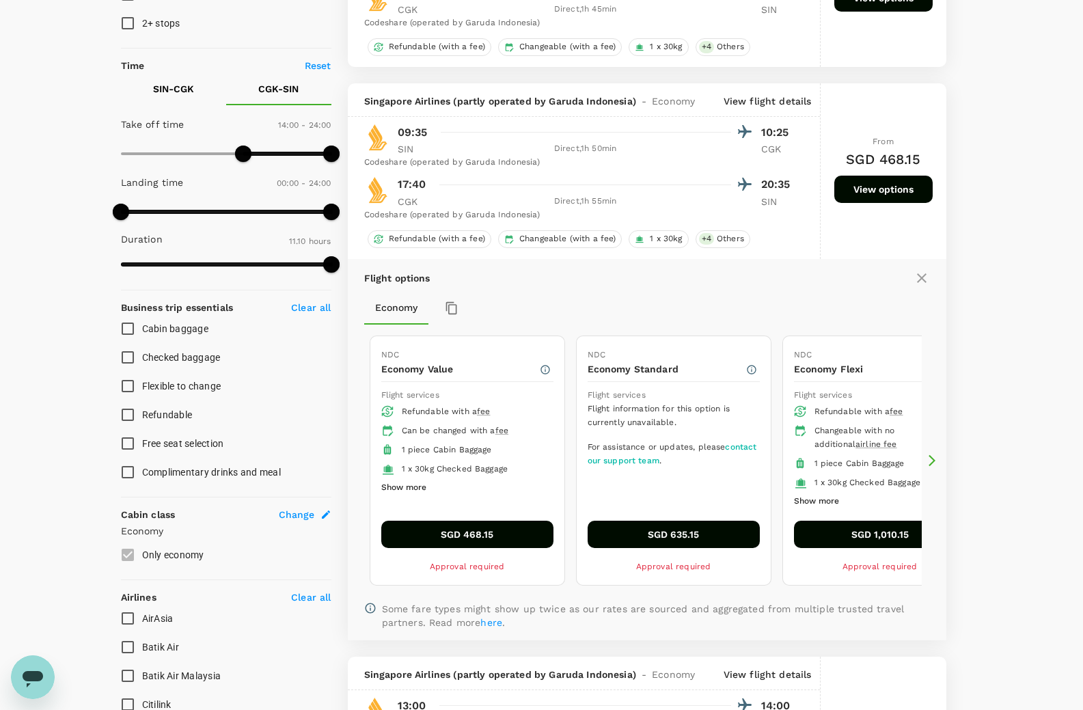
scroll to position [336, 0]
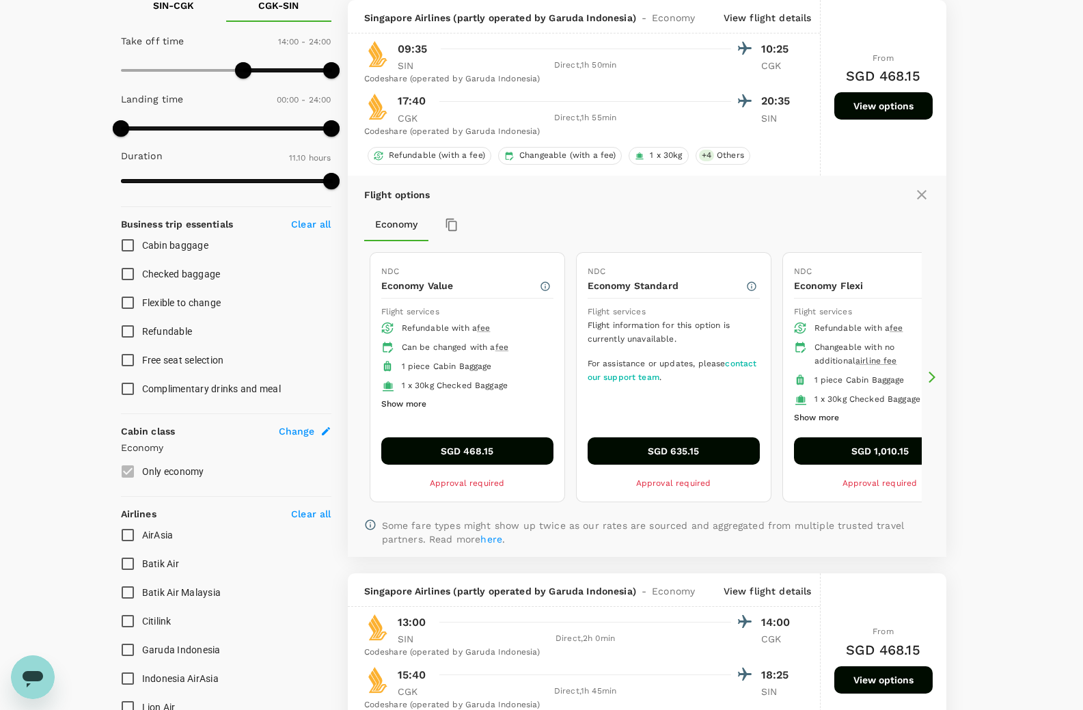
click at [502, 452] on button "SGD 468.15" at bounding box center [467, 450] width 172 height 27
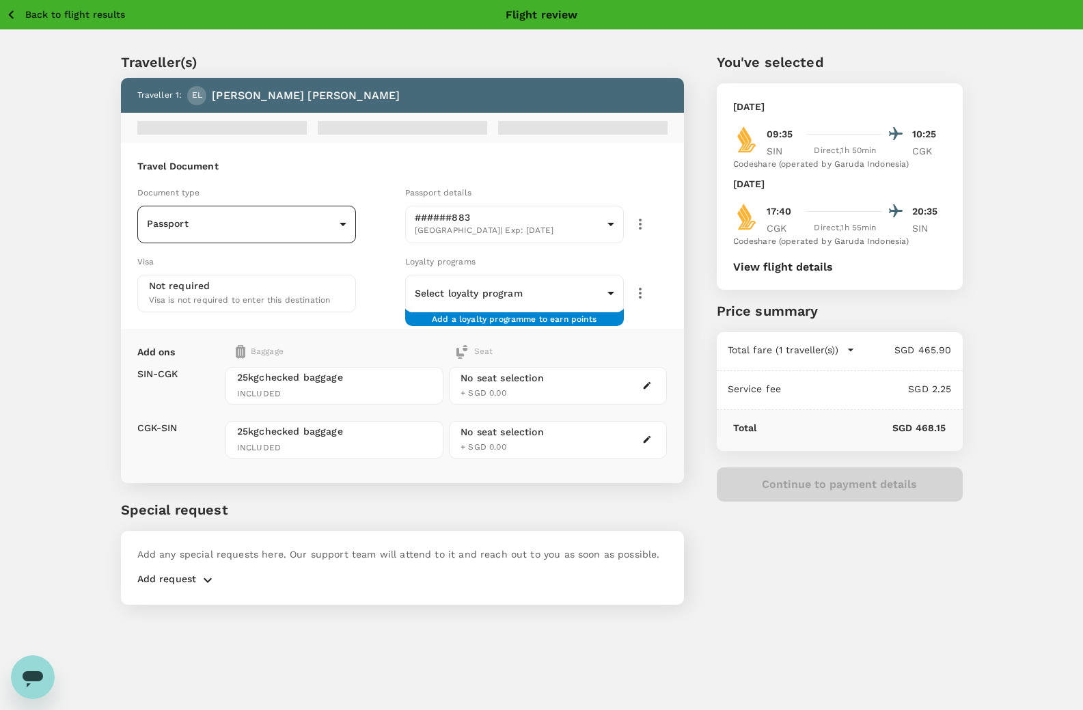
click at [306, 208] on body "Back to flight results Flight review Traveller(s) Traveller 1 : EL Esther Yegyu…" at bounding box center [541, 373] width 1083 height 747
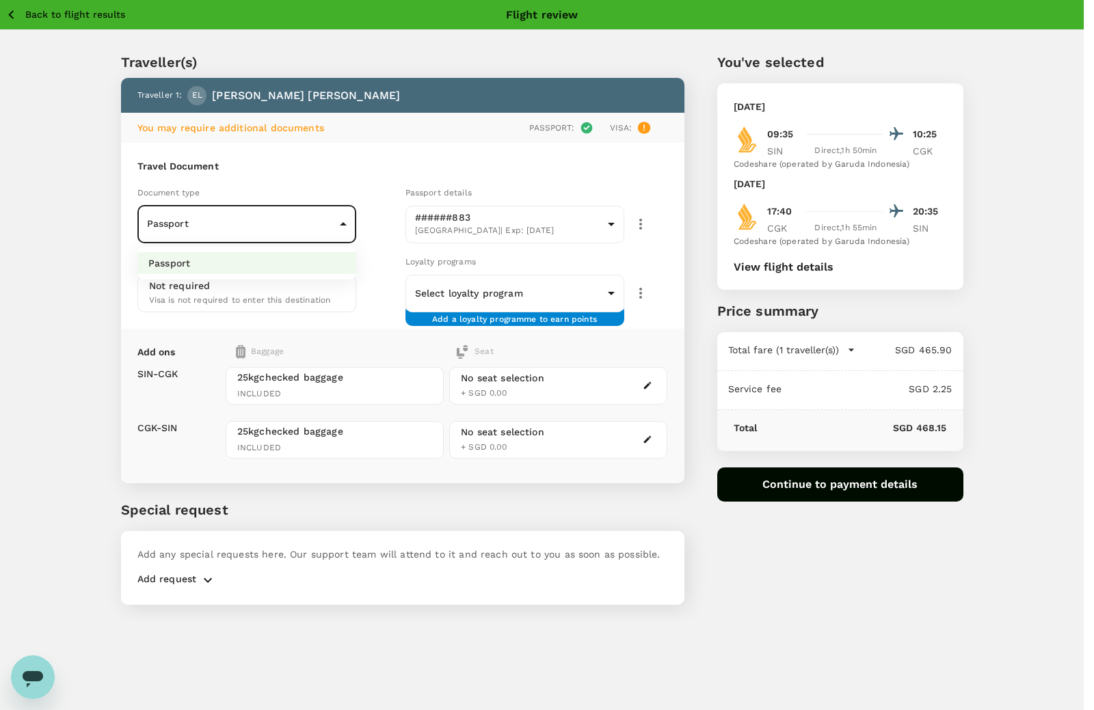
click at [280, 256] on li "Passport" at bounding box center [246, 263] width 219 height 22
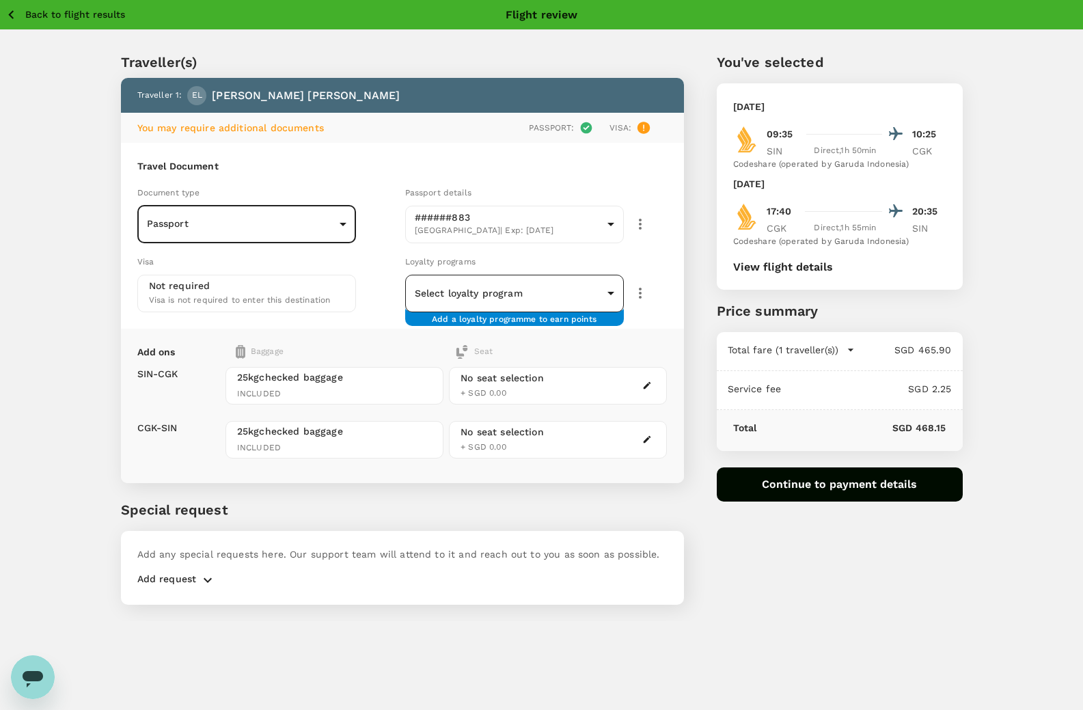
click at [539, 296] on body "Back to flight results Flight review Traveller(s) Traveller 1 : EL Esther Yegyu…" at bounding box center [541, 373] width 1083 height 747
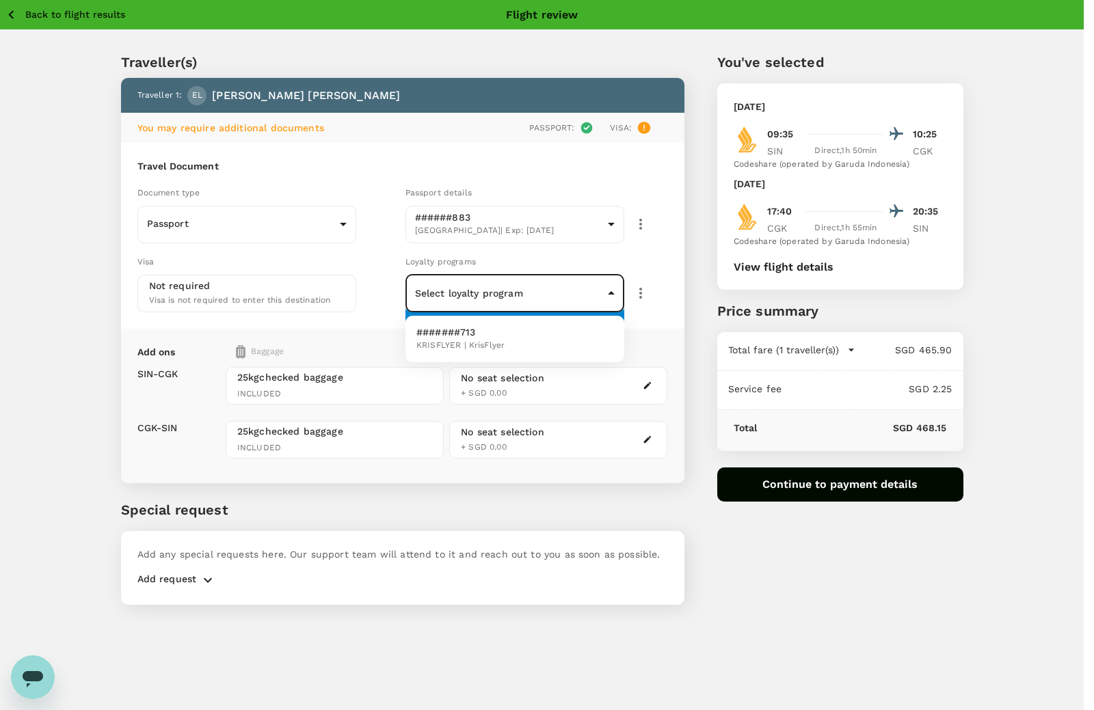
click at [504, 348] on li "#######713 KRISFLYER | KrisFlyer" at bounding box center [514, 339] width 219 height 36
type input "c2999269-a867-4af2-9700-4265448ba4b2"
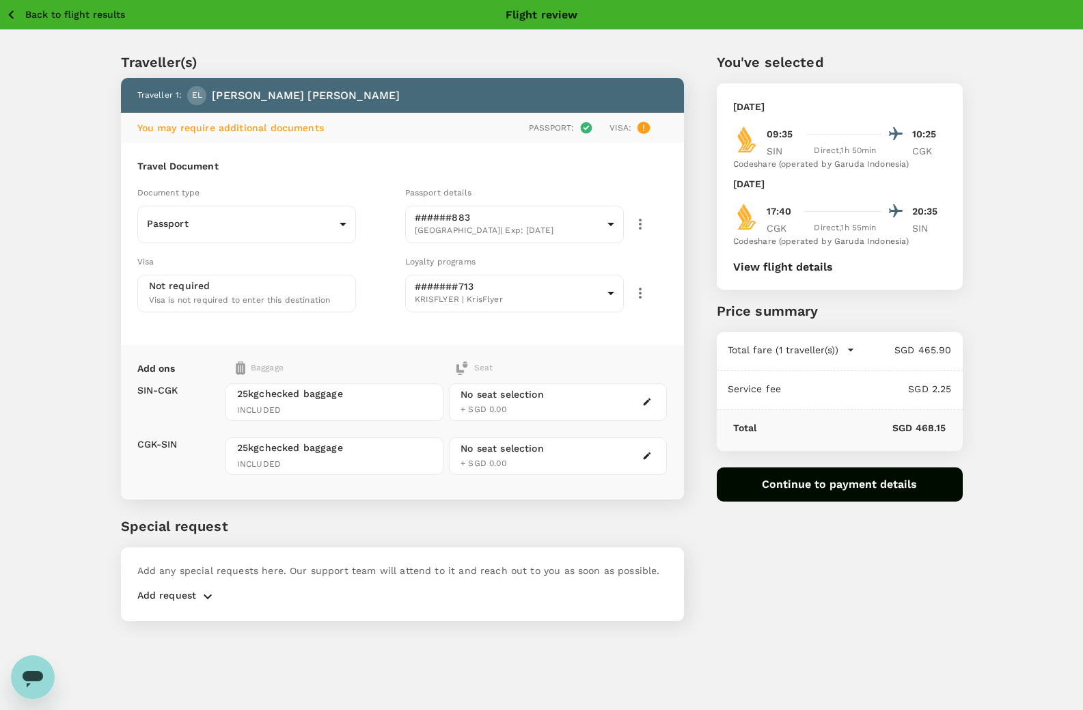
click at [653, 407] on div at bounding box center [647, 402] width 16 height 16
click at [649, 407] on icon "button" at bounding box center [647, 402] width 10 height 10
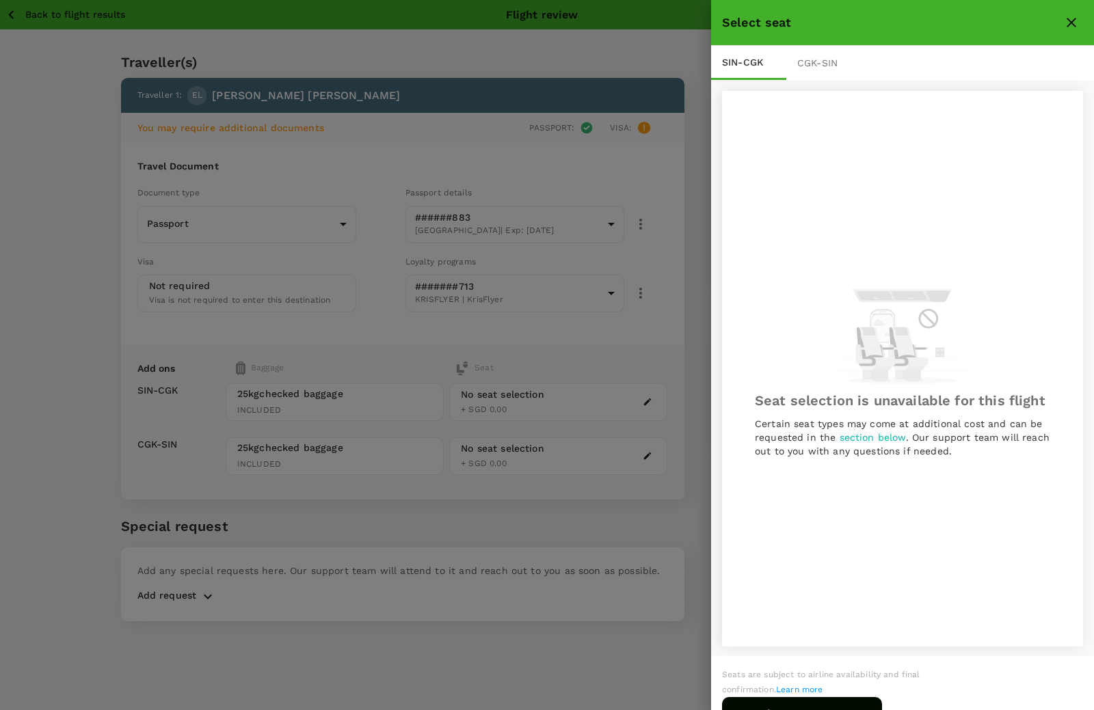
click at [812, 68] on div "CGK - SIN" at bounding box center [823, 63] width 75 height 34
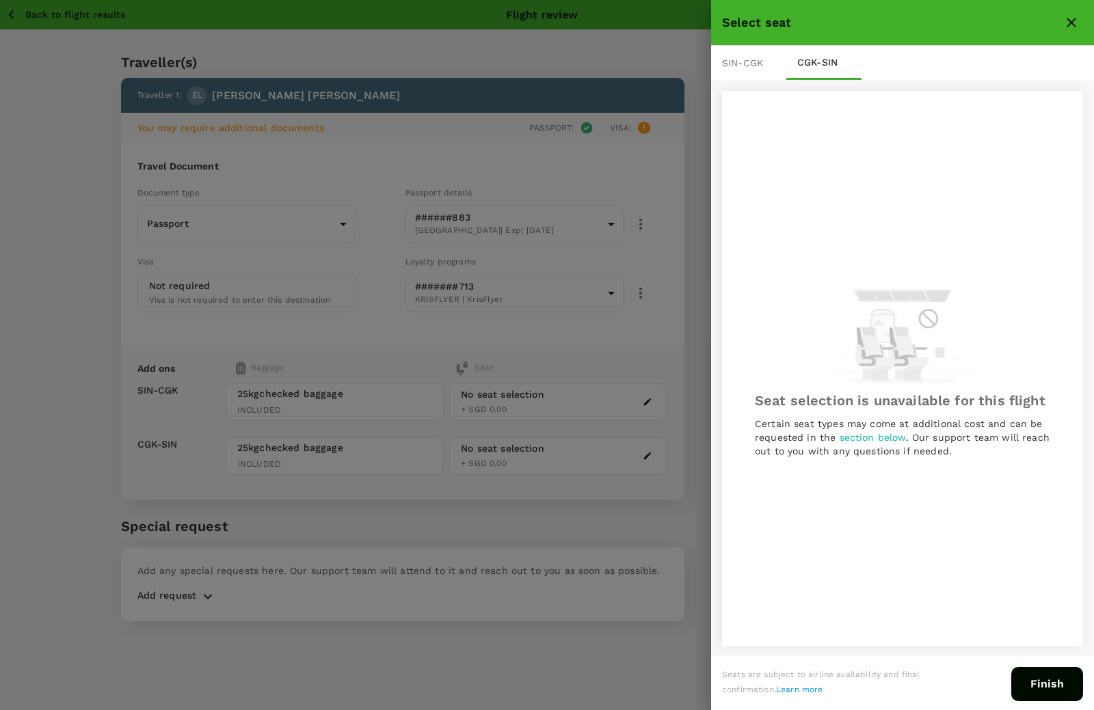
click at [1074, 22] on icon "close" at bounding box center [1071, 22] width 16 height 16
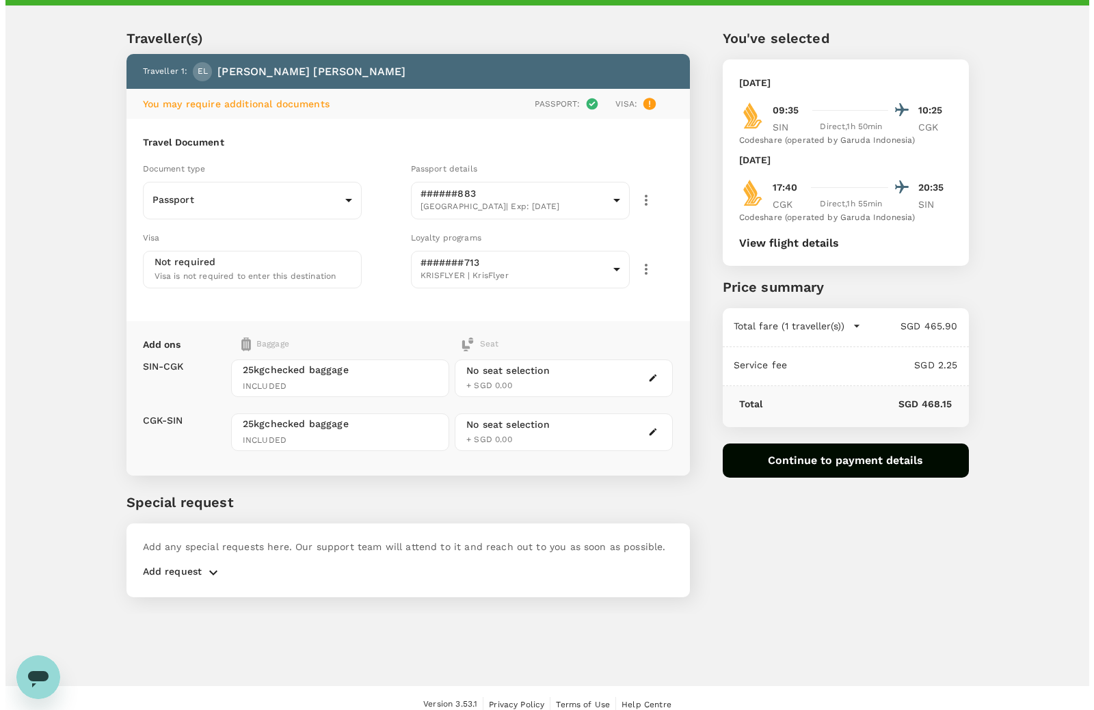
scroll to position [37, 0]
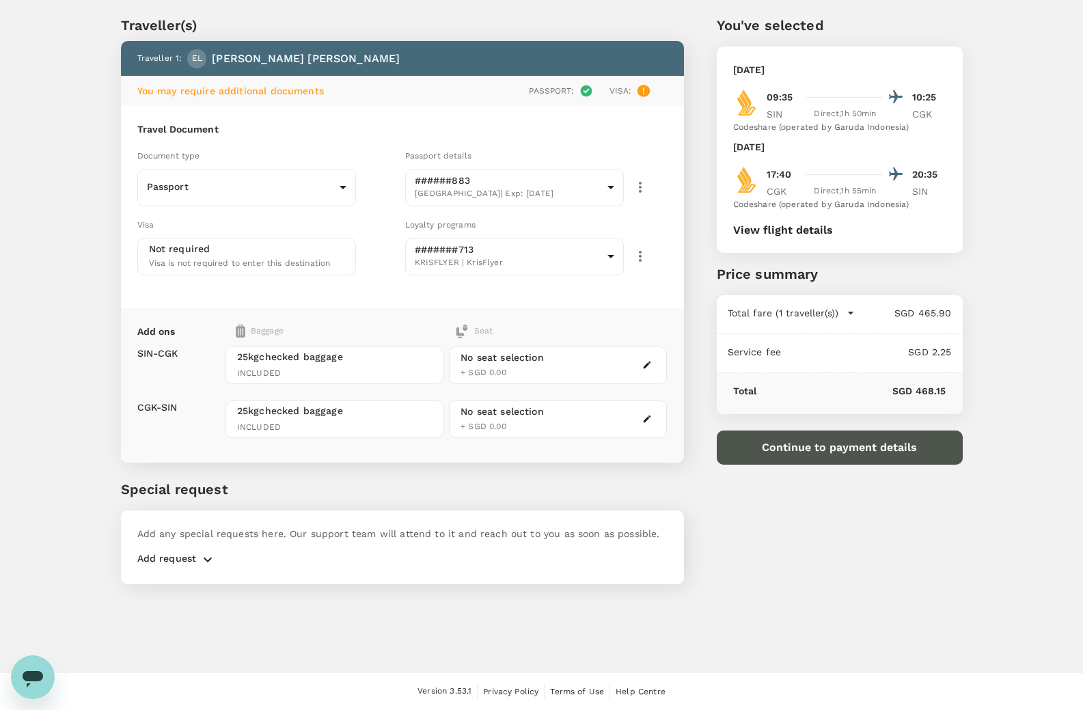
click at [841, 452] on button "Continue to payment details" at bounding box center [840, 448] width 246 height 34
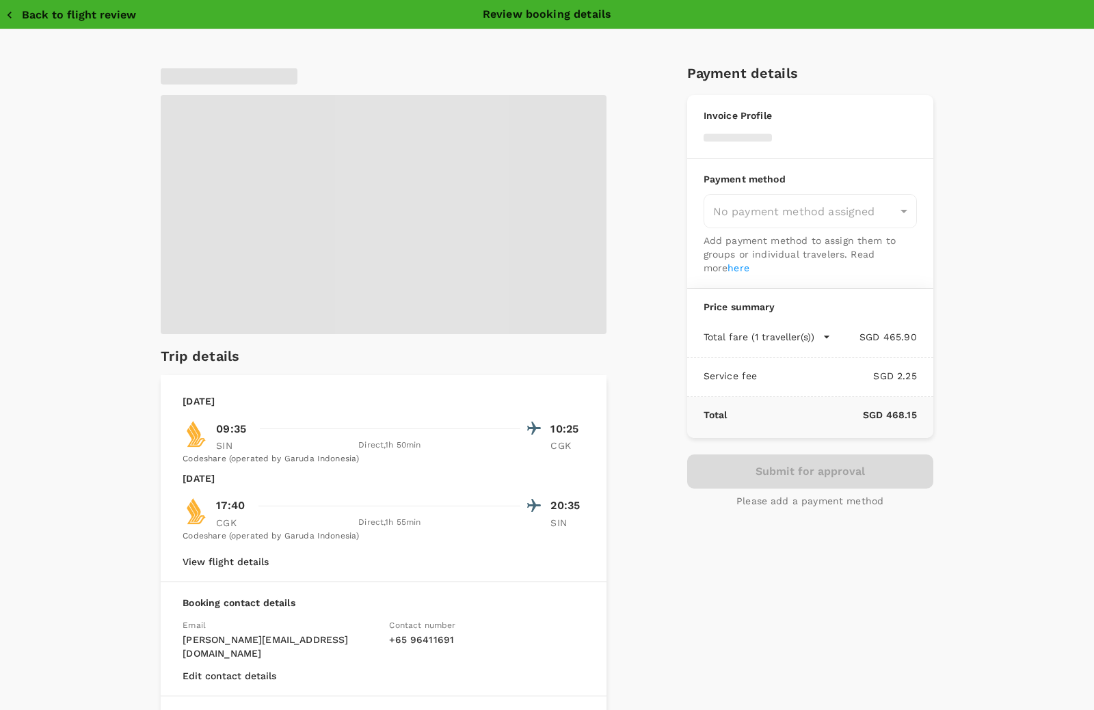
type input "9ae08bde-94be-4a60-86d8-4726f2345b2b"
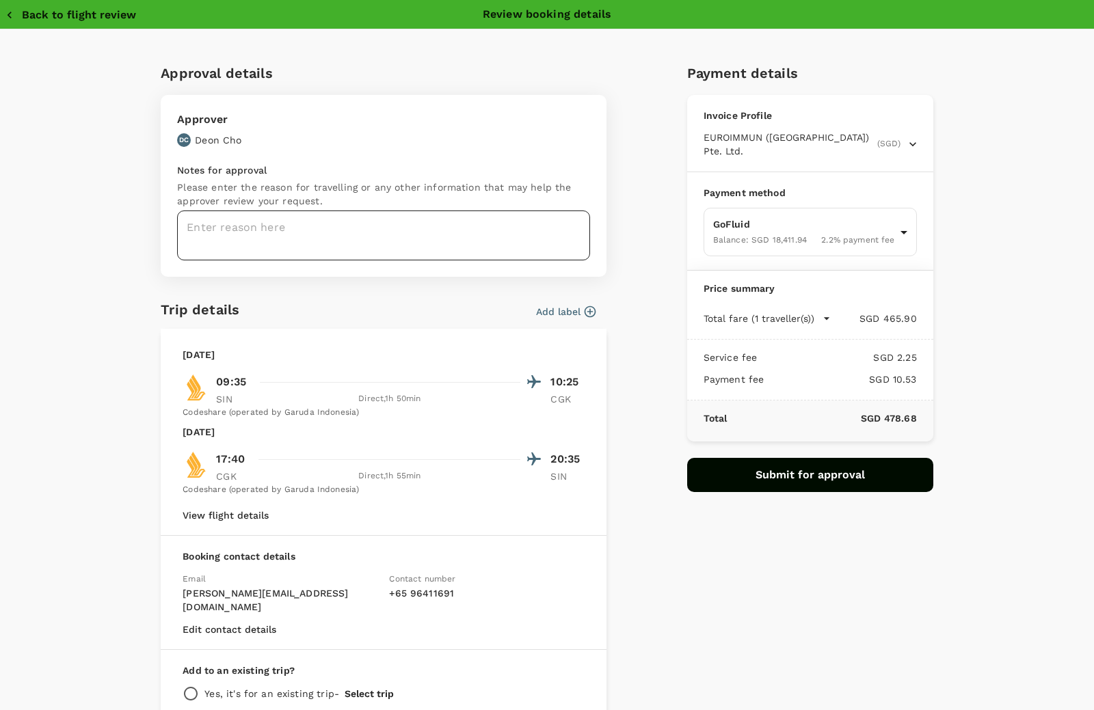
click at [342, 229] on textarea at bounding box center [383, 236] width 413 height 50
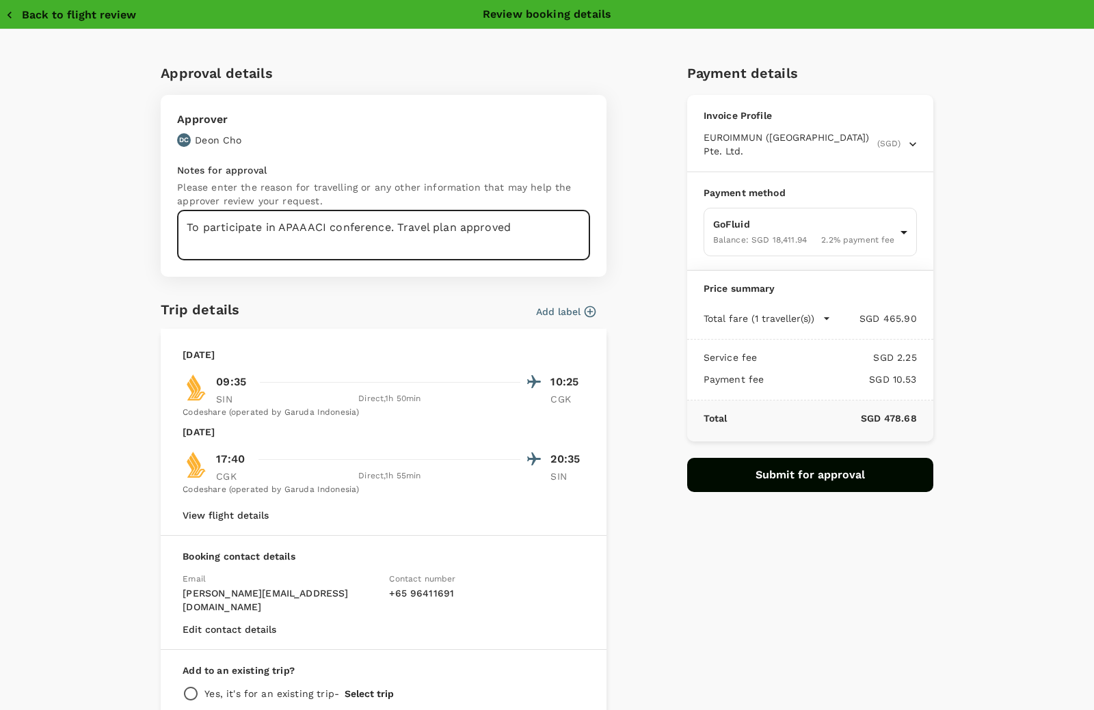
type textarea "To participate in APAAACI conference. Travel plan approved"
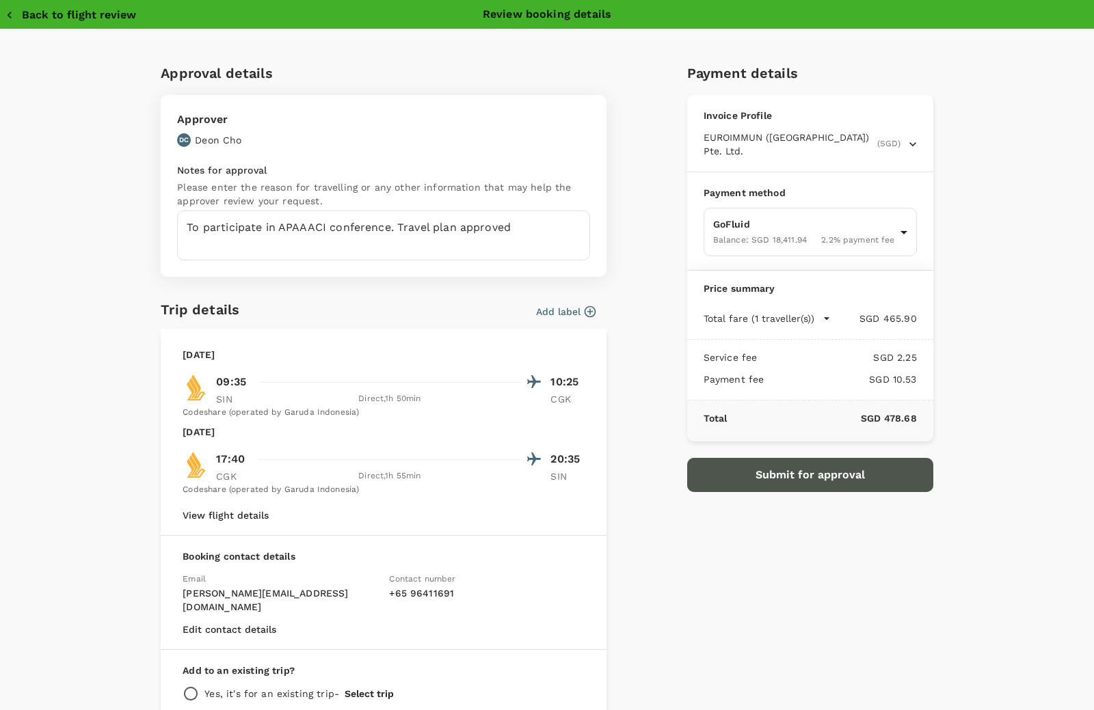
click at [835, 483] on button "Submit for approval" at bounding box center [810, 475] width 246 height 34
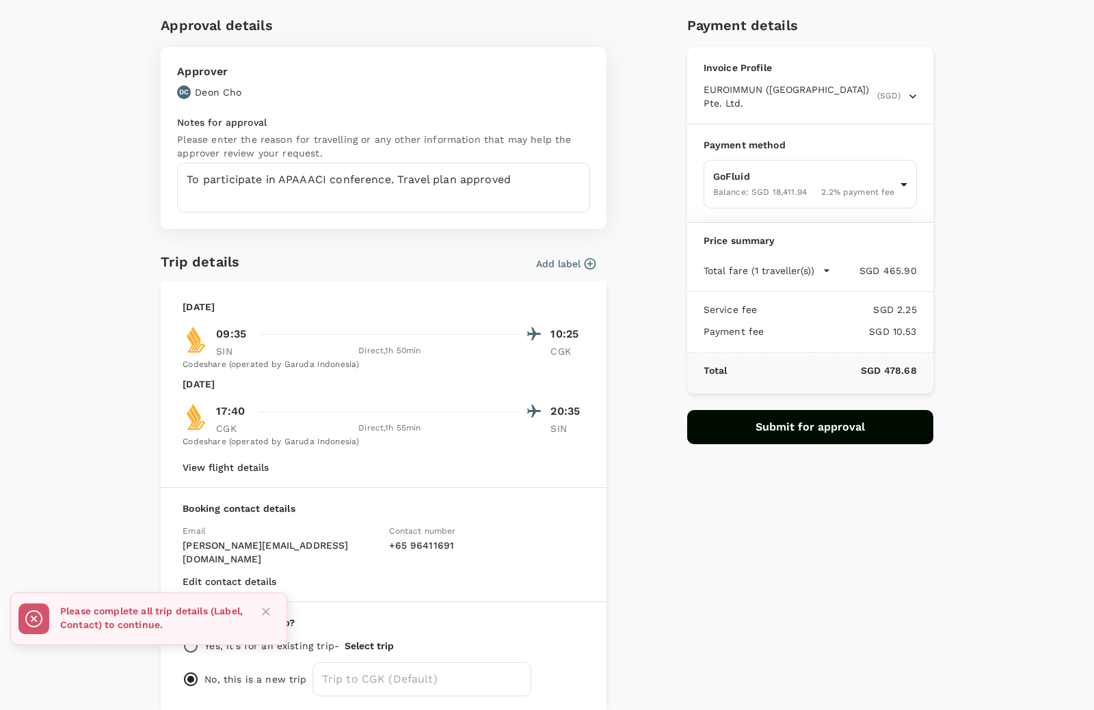
scroll to position [96, 0]
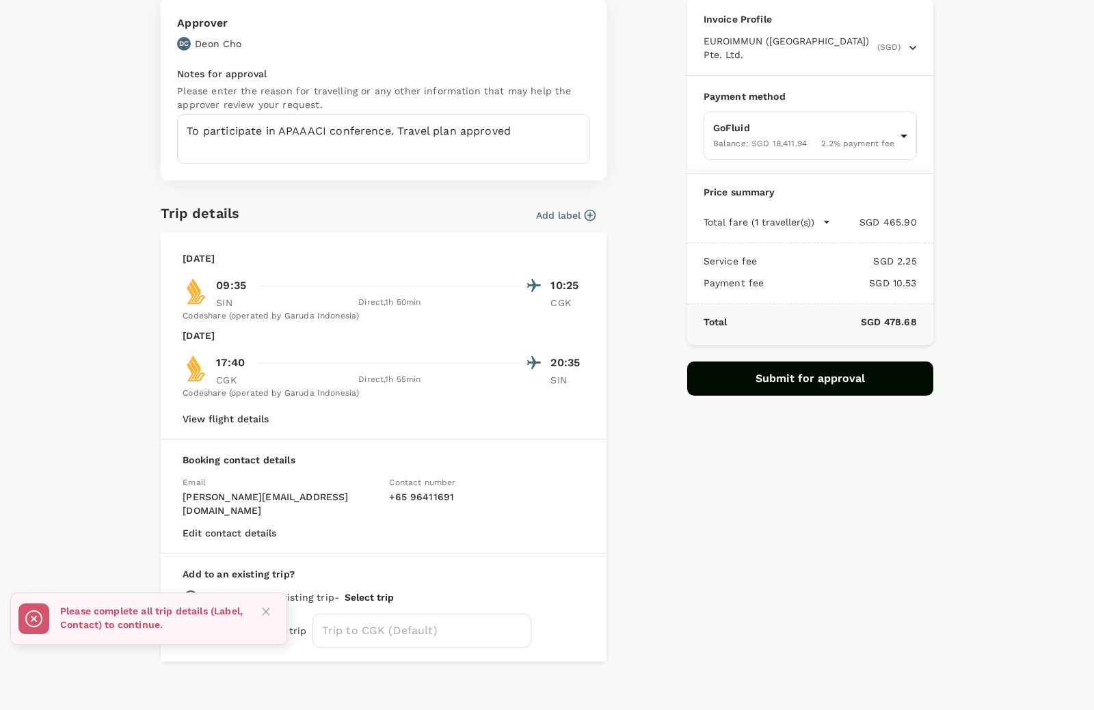
click at [586, 554] on div "Add to an existing trip? Yes, it's for an existing trip - Select trip No, this …" at bounding box center [384, 608] width 446 height 108
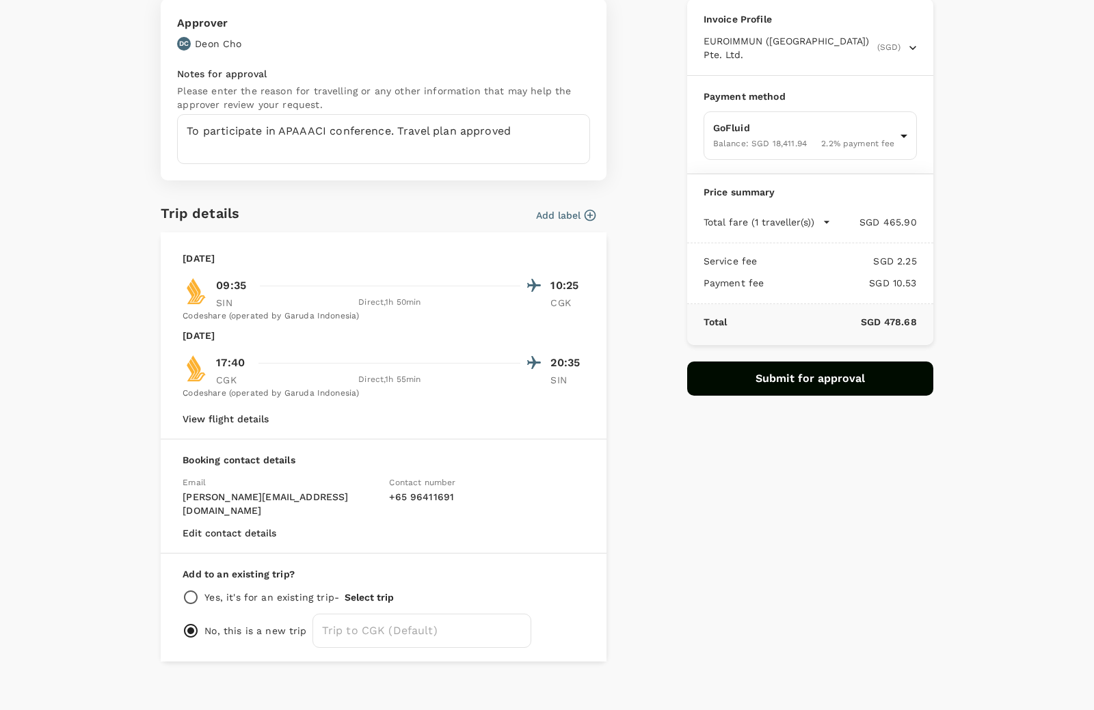
scroll to position [0, 0]
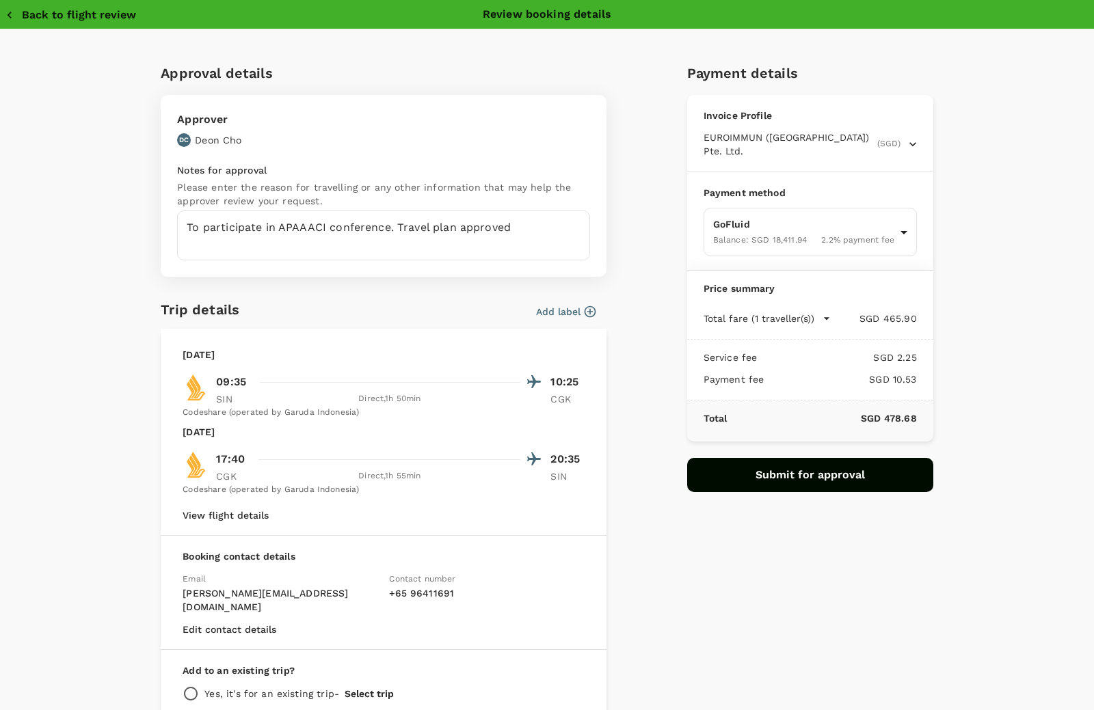
click at [981, 278] on div "Approval details Approver DC Deon Cho Notes for approval Please enter the reaso…" at bounding box center [547, 424] width 1094 height 791
click at [850, 465] on button "Submit for approval" at bounding box center [810, 475] width 246 height 34
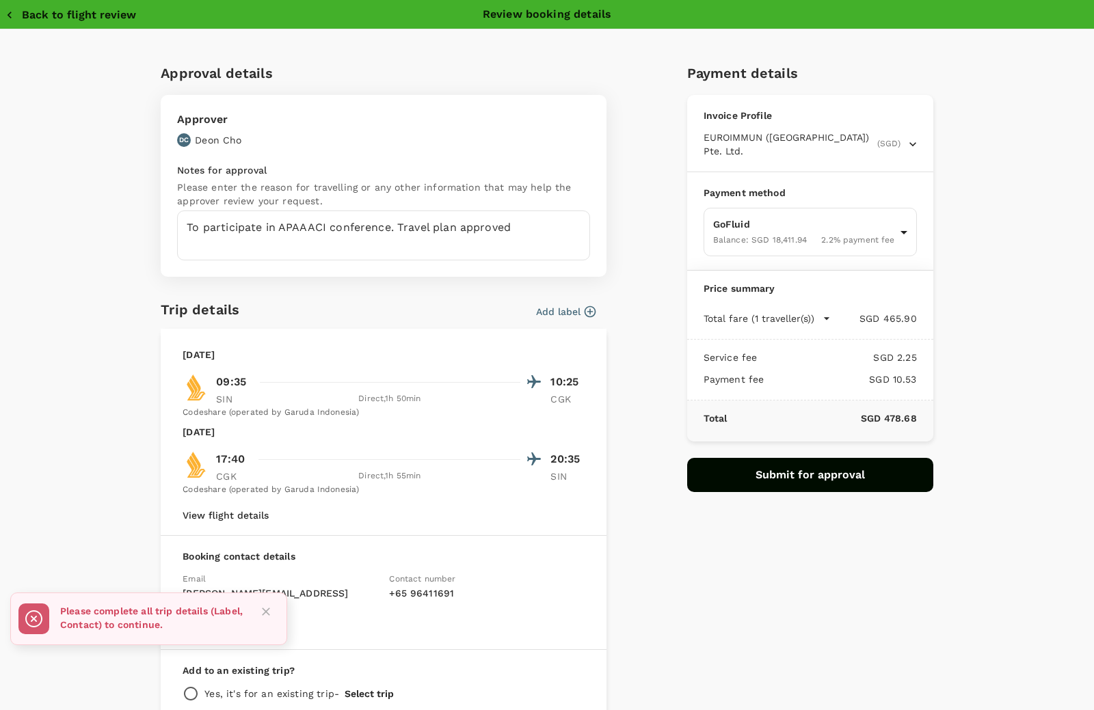
click at [130, 442] on div "Approval details Approver DC Deon Cho Notes for approval Please enter the reaso…" at bounding box center [547, 410] width 842 height 696
click at [480, 321] on div "Trip details Add label Thursday, 09 Oct 2025 09:35 10:25 SIN Direct , 1h 50min …" at bounding box center [384, 528] width 446 height 459
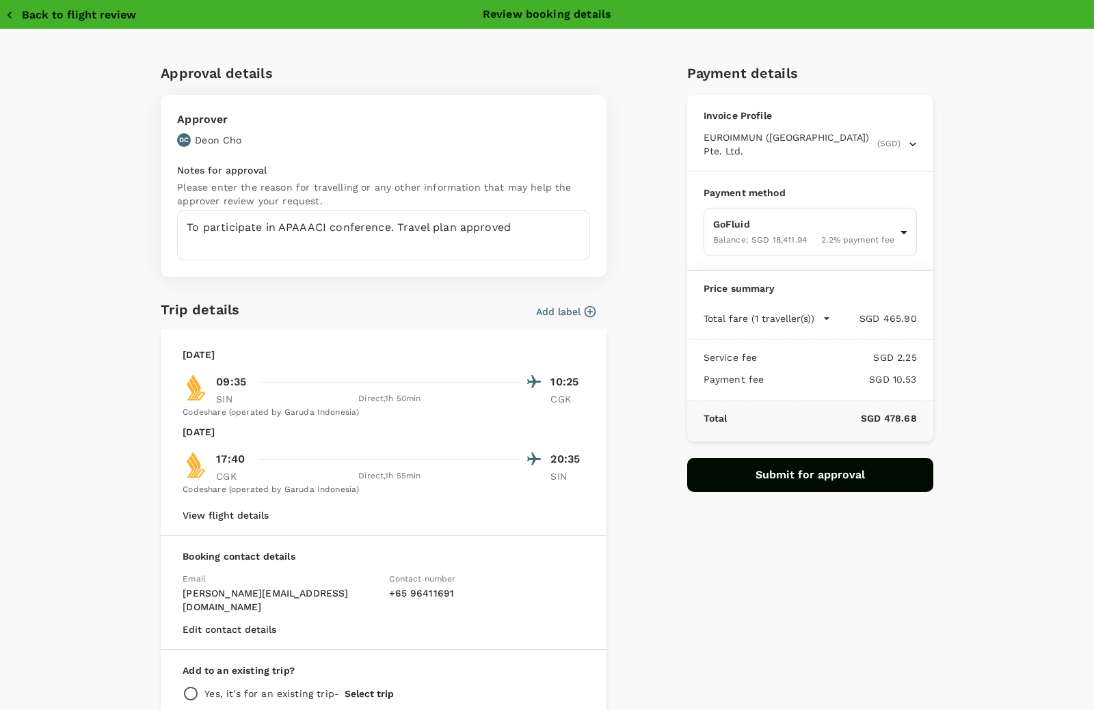
click at [491, 528] on div "Thursday, 09 Oct 2025 09:35 10:25 SIN Direct , 1h 50min CGK Codeshare (operated…" at bounding box center [384, 432] width 446 height 207
click at [241, 517] on button "View flight details" at bounding box center [225, 515] width 86 height 11
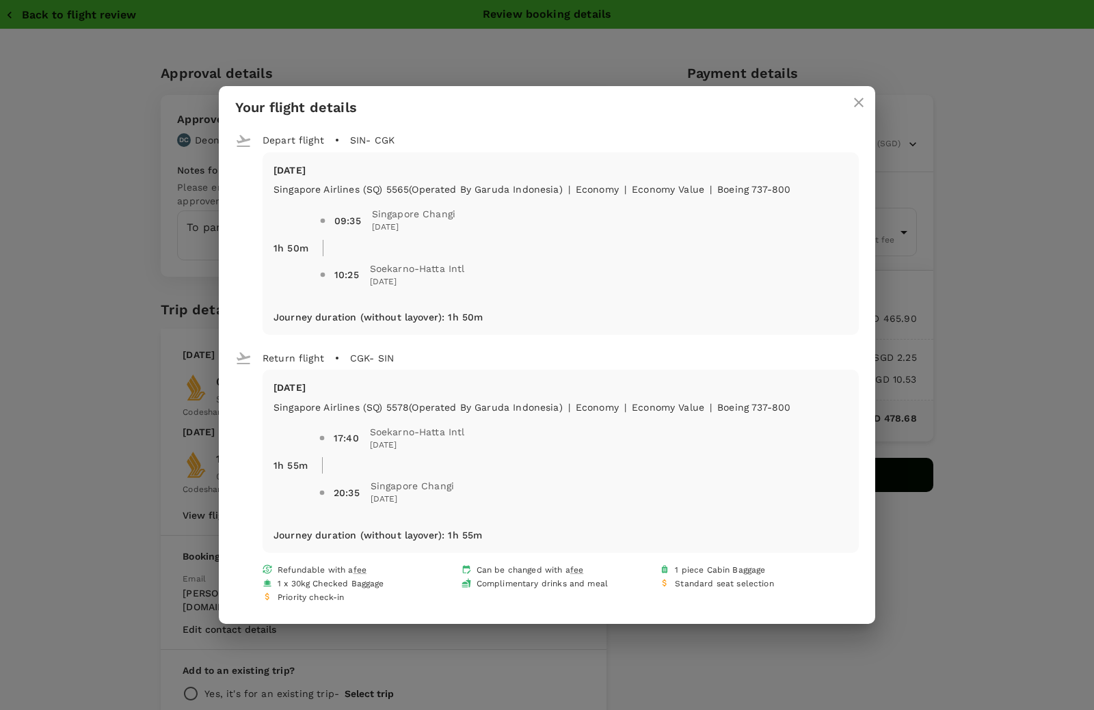
click at [864, 98] on icon "close" at bounding box center [858, 102] width 16 height 16
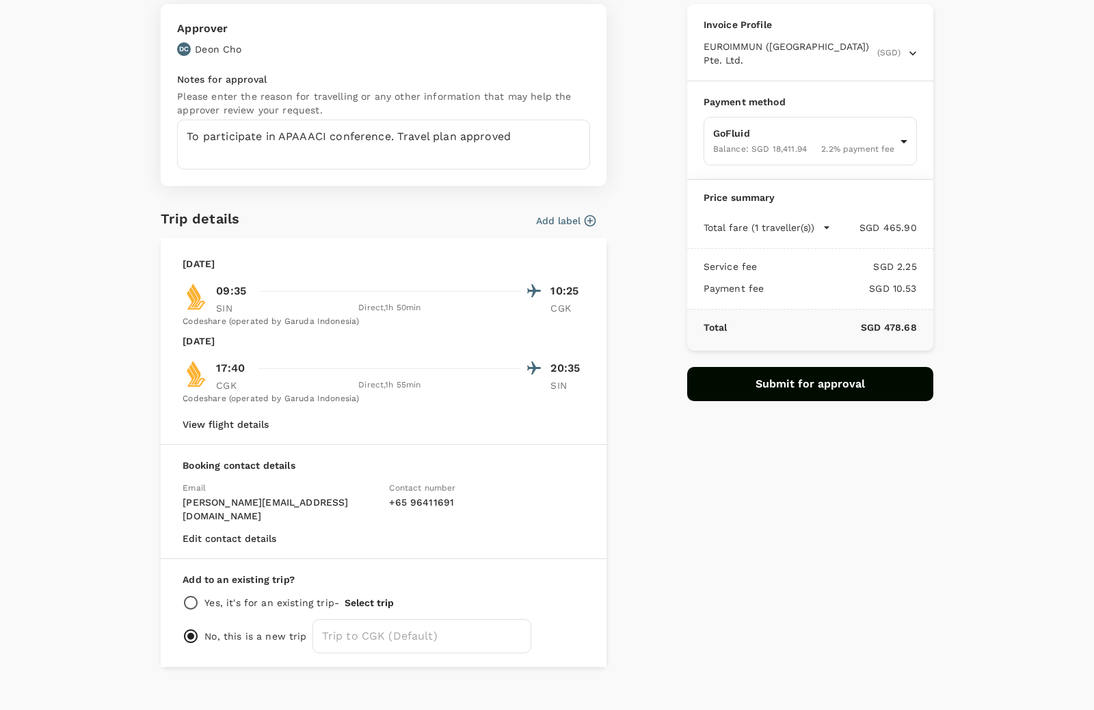
scroll to position [96, 0]
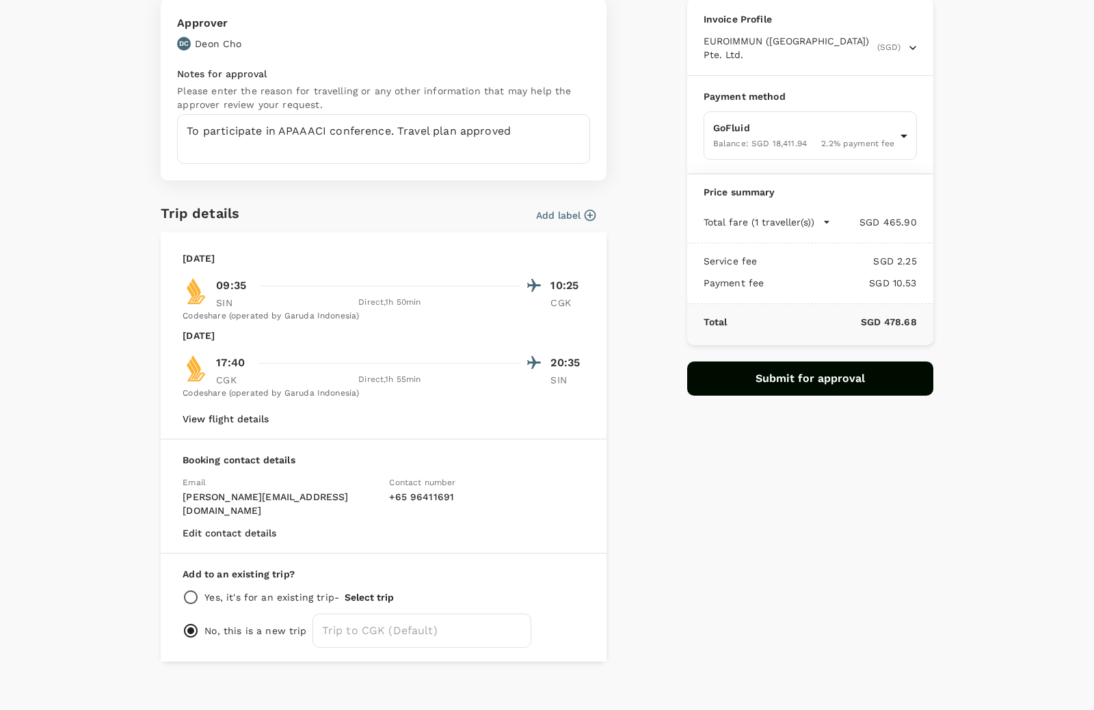
click at [192, 614] on div "No, this is a new trip ​" at bounding box center [383, 631] width 402 height 34
click at [210, 505] on div "Booking contact details Email e.lee@euroimmun.com.sg Contact number + 65 964116…" at bounding box center [384, 496] width 446 height 114
click at [221, 528] on button "Edit contact details" at bounding box center [229, 533] width 94 height 11
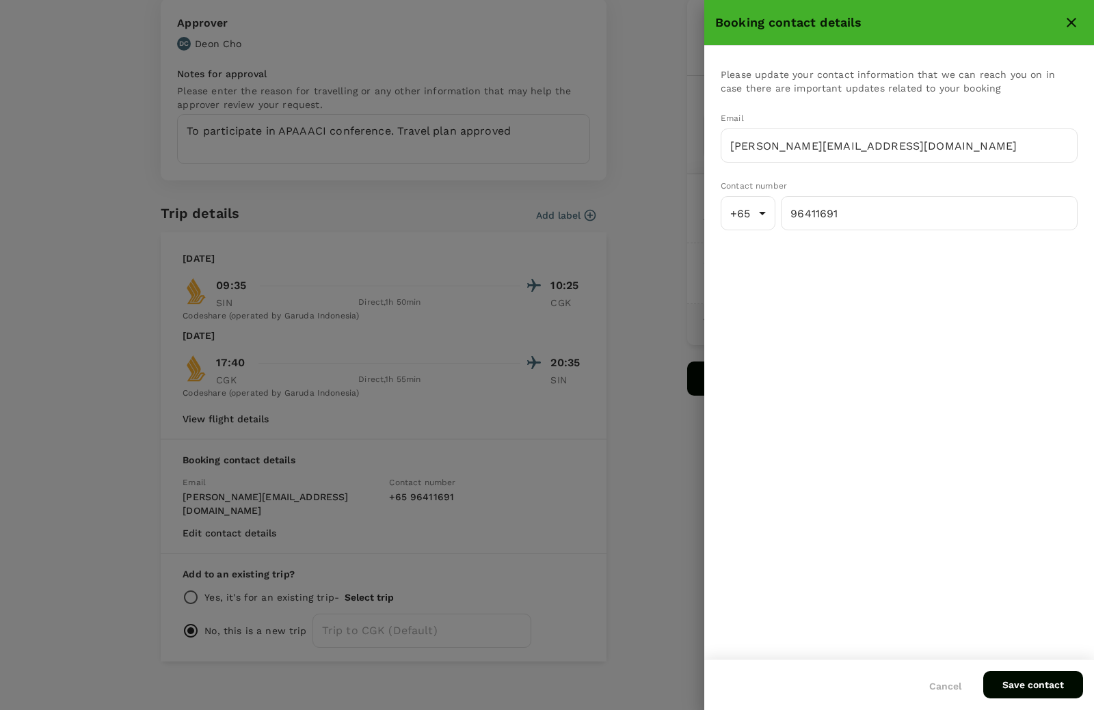
click at [1017, 687] on button "Save contact" at bounding box center [1033, 684] width 100 height 27
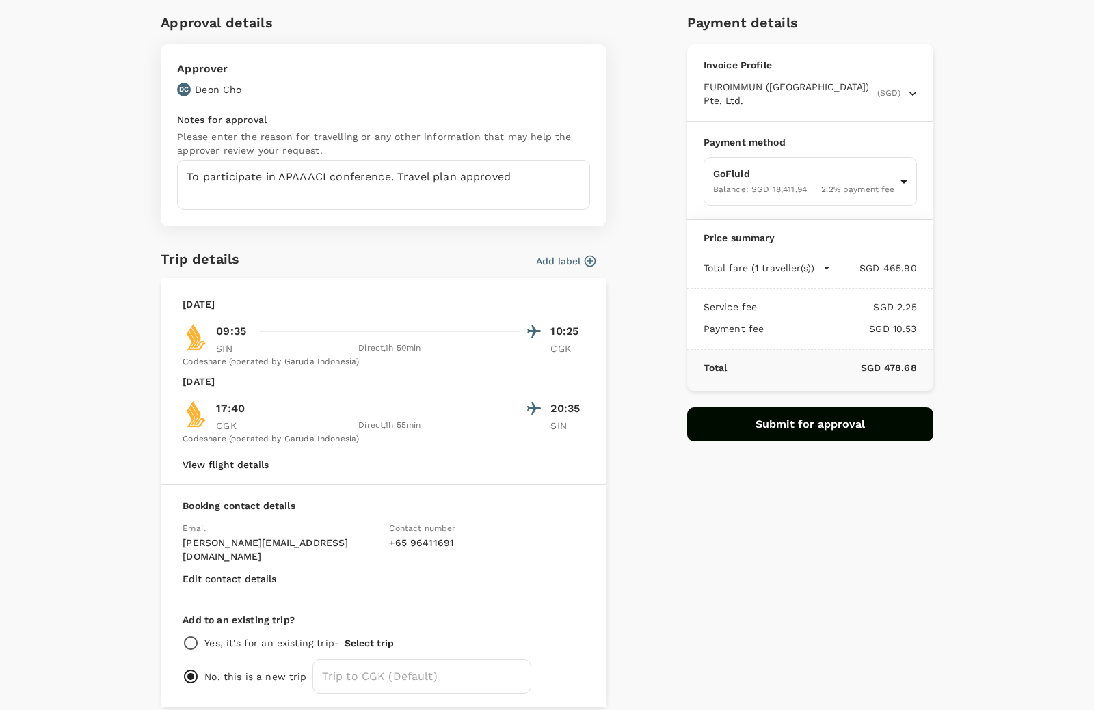
scroll to position [68, 0]
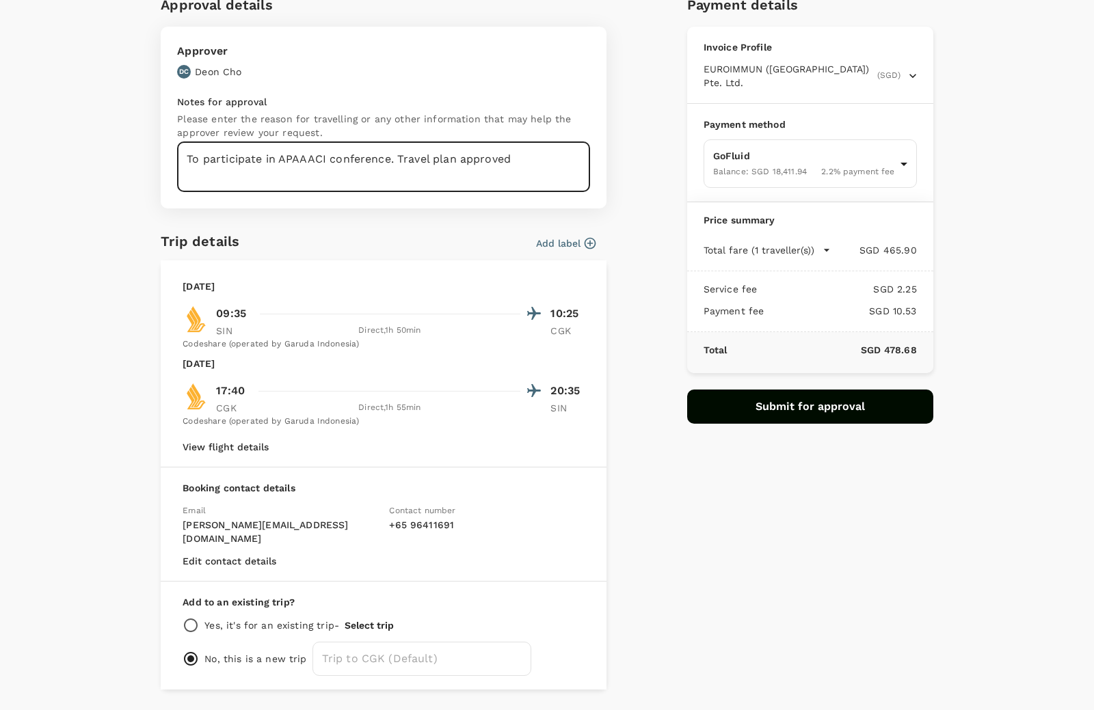
click at [428, 175] on textarea "To participate in APAAACI conference. Travel plan approved" at bounding box center [383, 167] width 413 height 50
drag, startPoint x: 542, startPoint y: 177, endPoint x: 551, endPoint y: 178, distance: 8.9
click at [543, 176] on textarea "To participate in APAAACI conference. Travel plan approved" at bounding box center [383, 167] width 413 height 50
drag, startPoint x: 839, startPoint y: 429, endPoint x: 841, endPoint y: 422, distance: 7.8
click at [839, 426] on div "Payment details Invoice Profile EUROIMMUN (South East Asia) Pte. Ltd. (SGD) Bus…" at bounding box center [804, 336] width 257 height 707
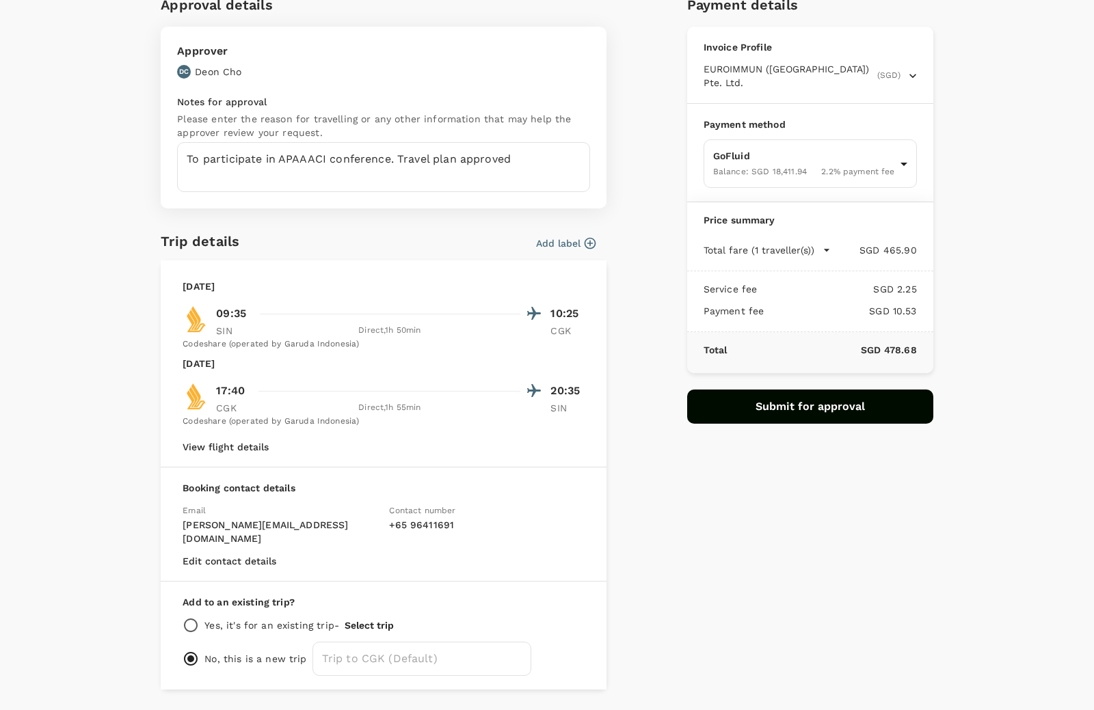
click at [846, 410] on button "Submit for approval" at bounding box center [810, 407] width 246 height 34
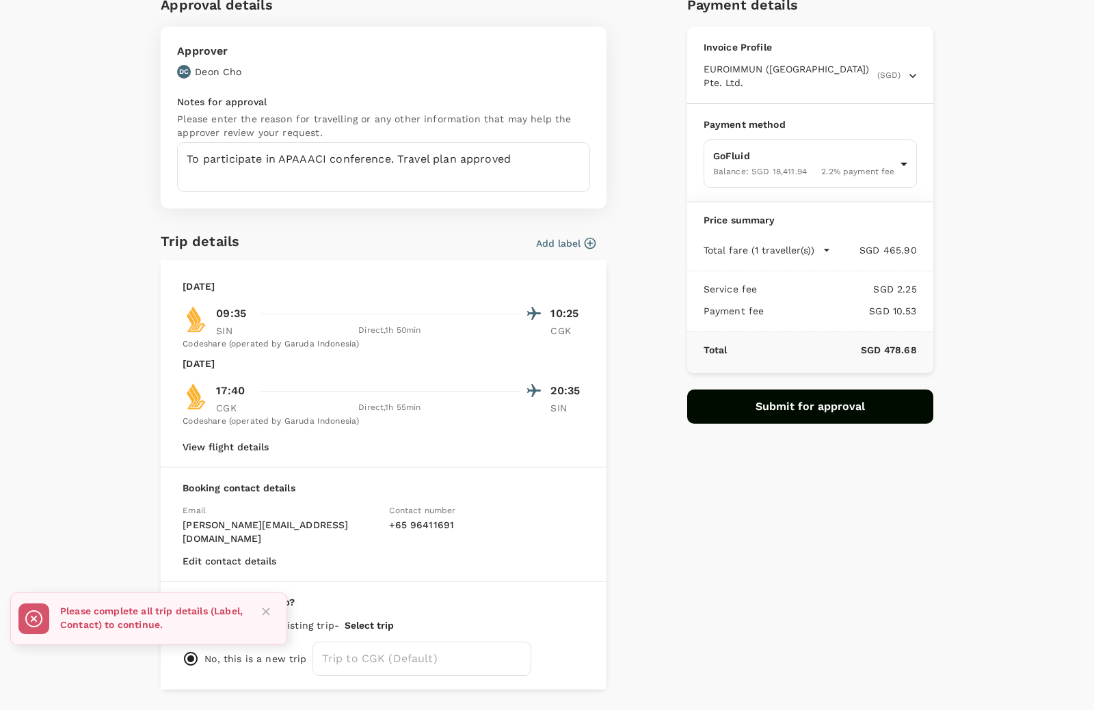
drag, startPoint x: 151, startPoint y: 623, endPoint x: 234, endPoint y: 623, distance: 83.4
click at [234, 623] on p "Please complete all trip details (Label, Contact) to continue." at bounding box center [152, 617] width 185 height 27
click at [233, 625] on p "Please complete all trip details (Label, Contact) to continue." at bounding box center [152, 617] width 185 height 27
click at [269, 605] on icon "Close" at bounding box center [266, 612] width 14 height 14
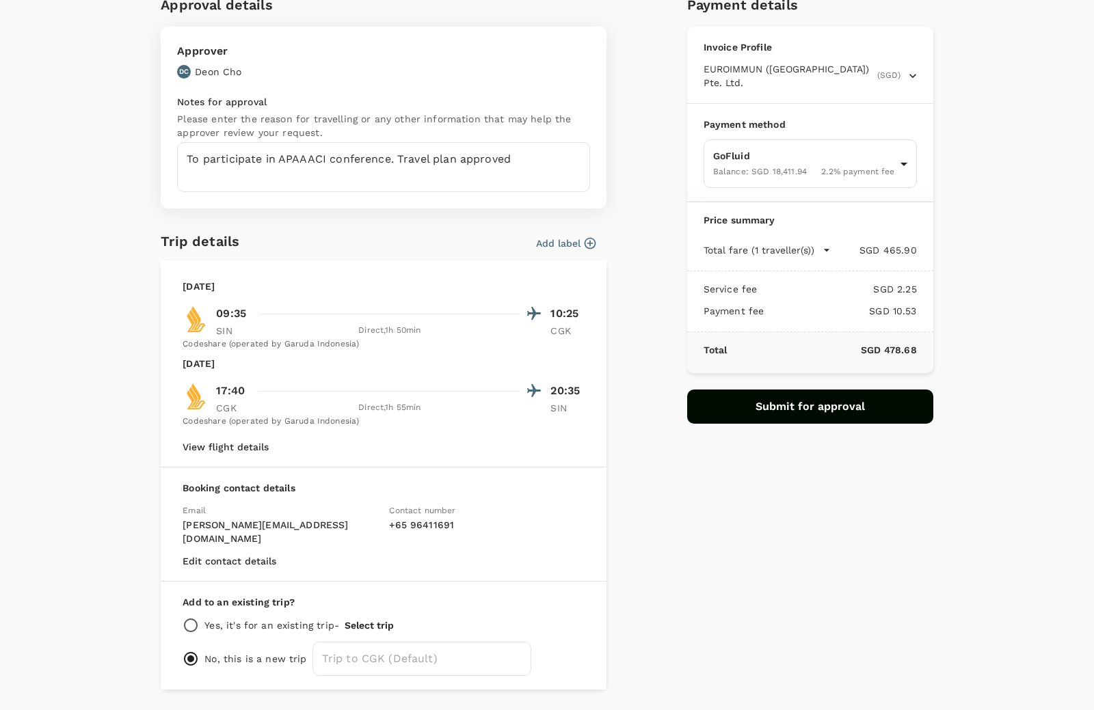
click at [583, 241] on icon "button" at bounding box center [590, 243] width 14 height 14
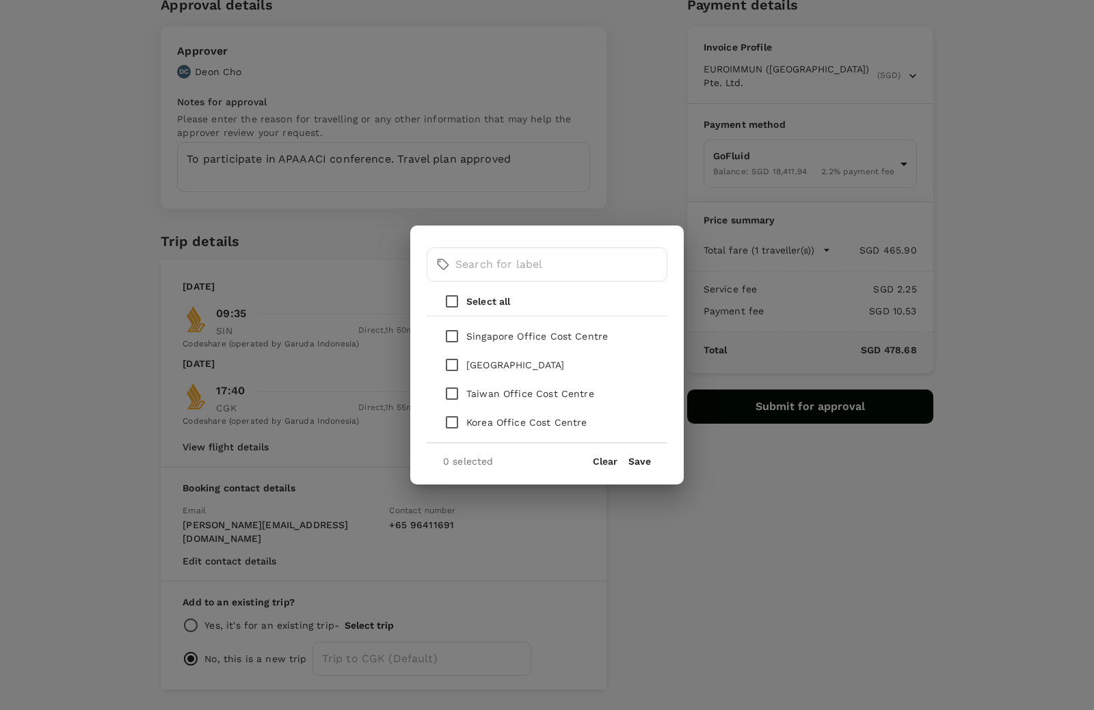
click at [450, 334] on input "checkbox" at bounding box center [451, 336] width 29 height 29
checkbox input "true"
click at [647, 465] on button "Save" at bounding box center [639, 461] width 23 height 11
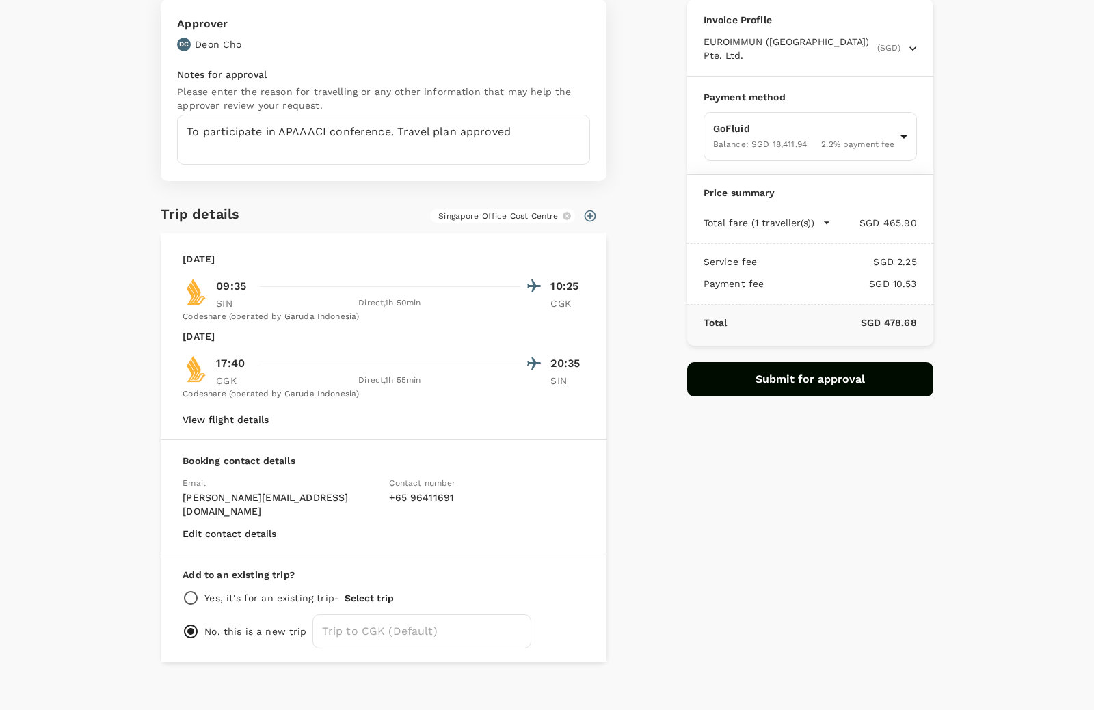
scroll to position [96, 0]
click at [770, 383] on button "Submit for approval" at bounding box center [810, 379] width 246 height 34
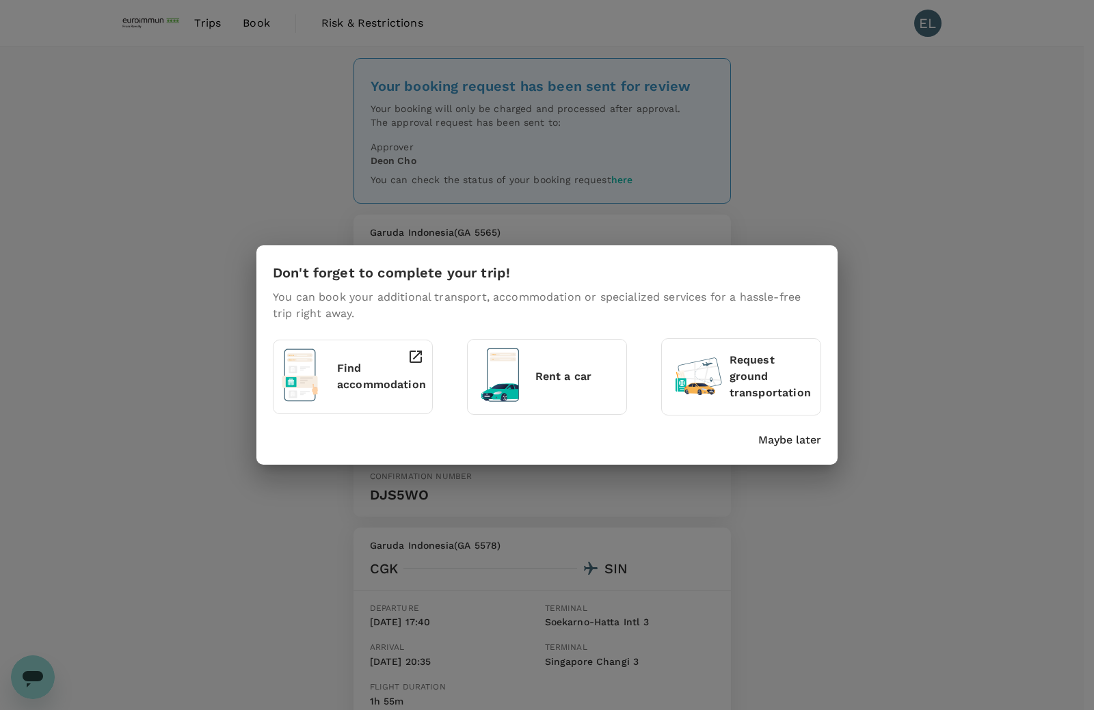
click at [765, 446] on p "Maybe later" at bounding box center [789, 440] width 63 height 16
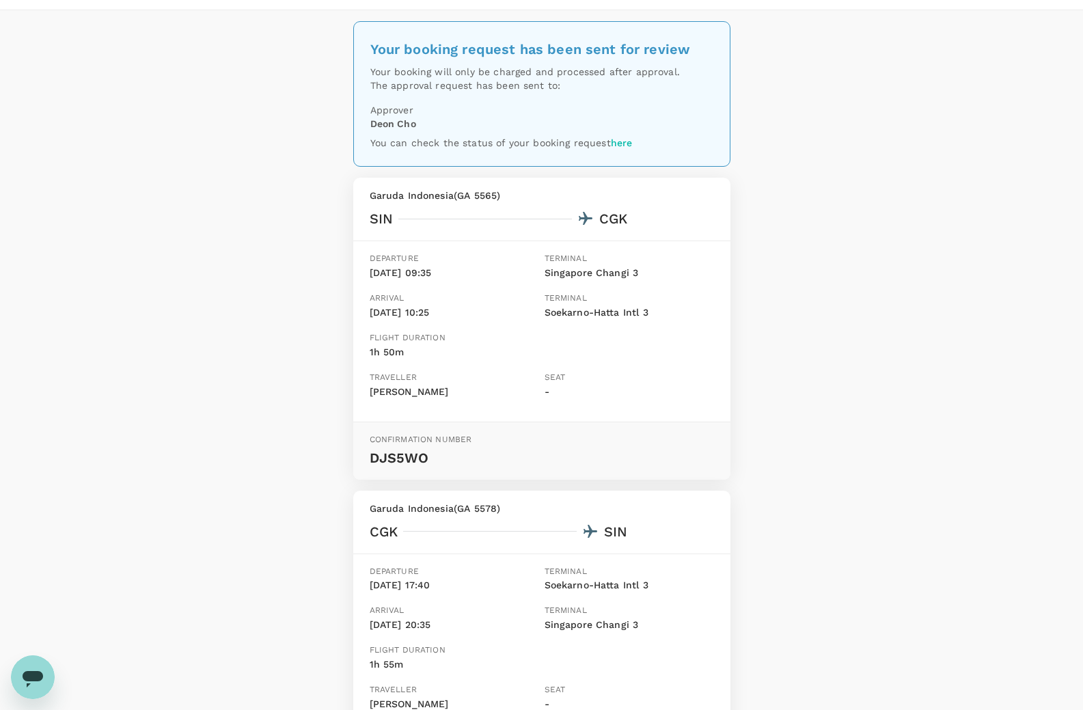
scroll to position [68, 0]
